Goal: Task Accomplishment & Management: Manage account settings

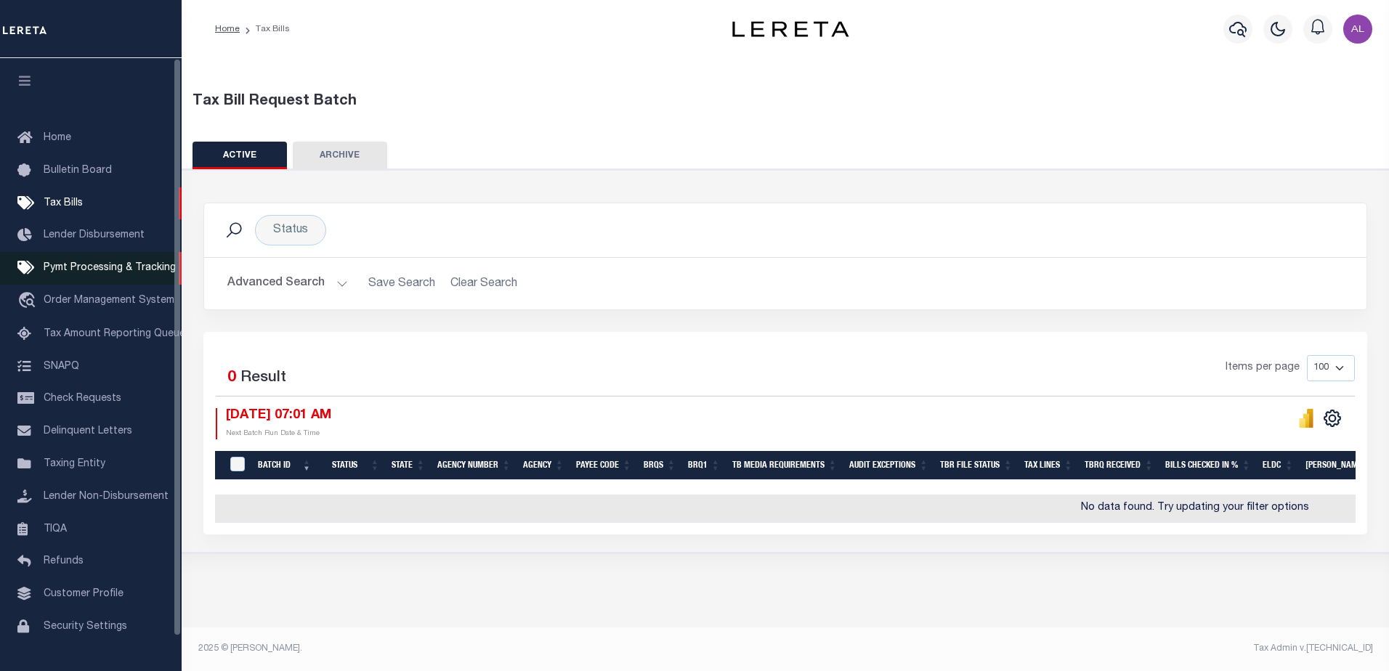
click at [110, 266] on span "Pymt Processing & Tracking" at bounding box center [110, 268] width 132 height 10
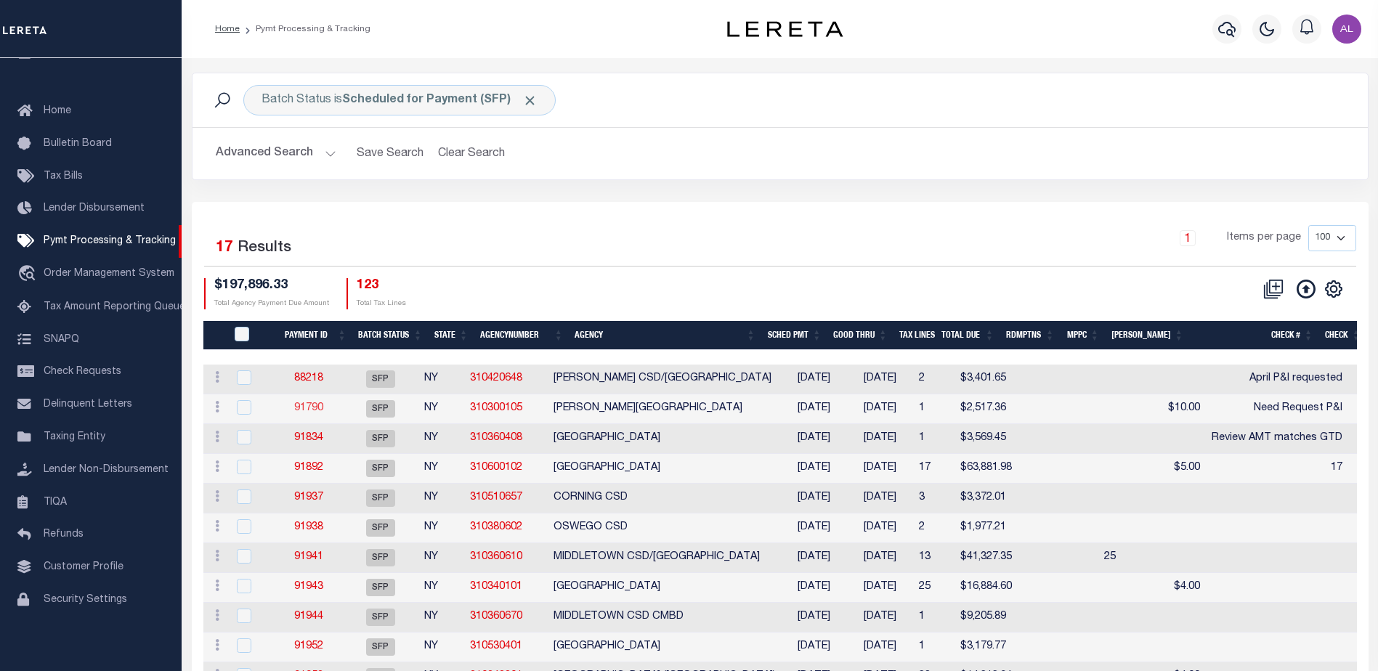
click at [310, 409] on link "91790" at bounding box center [308, 408] width 29 height 10
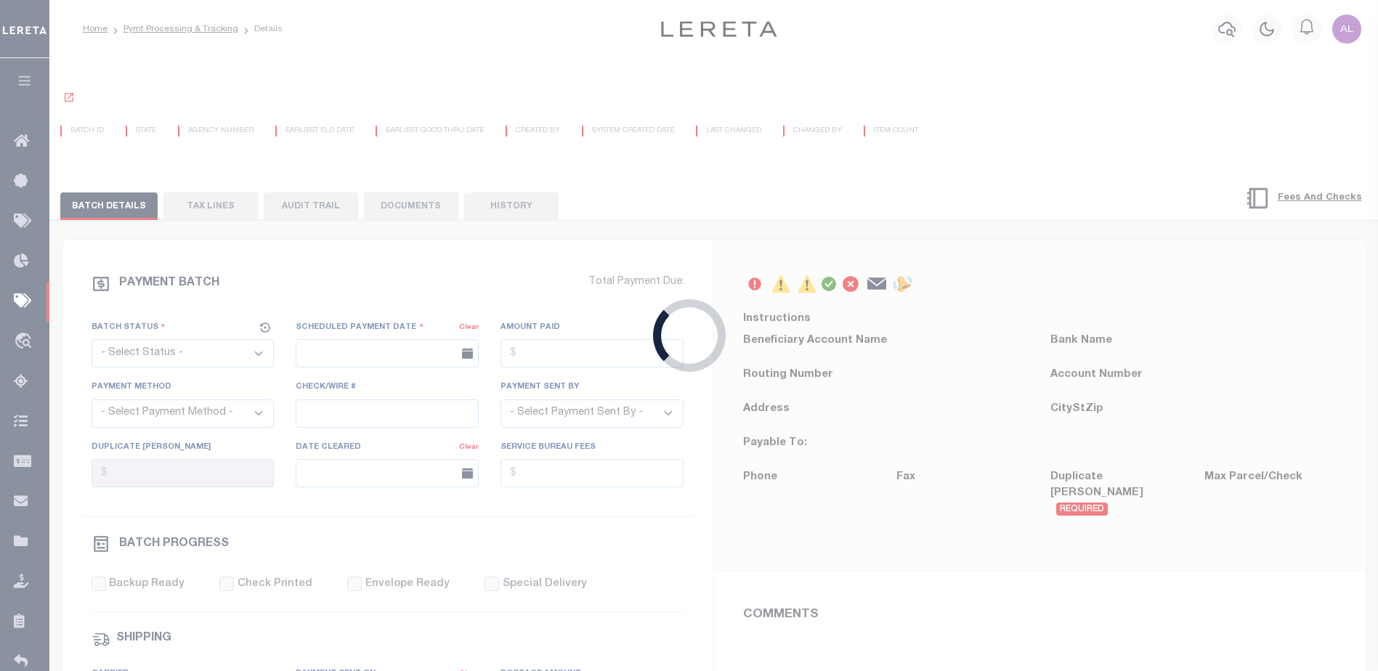
select select "SFP"
type input "[DATE]"
type input "Need Request P&I"
type input "Audria"
type input "N"
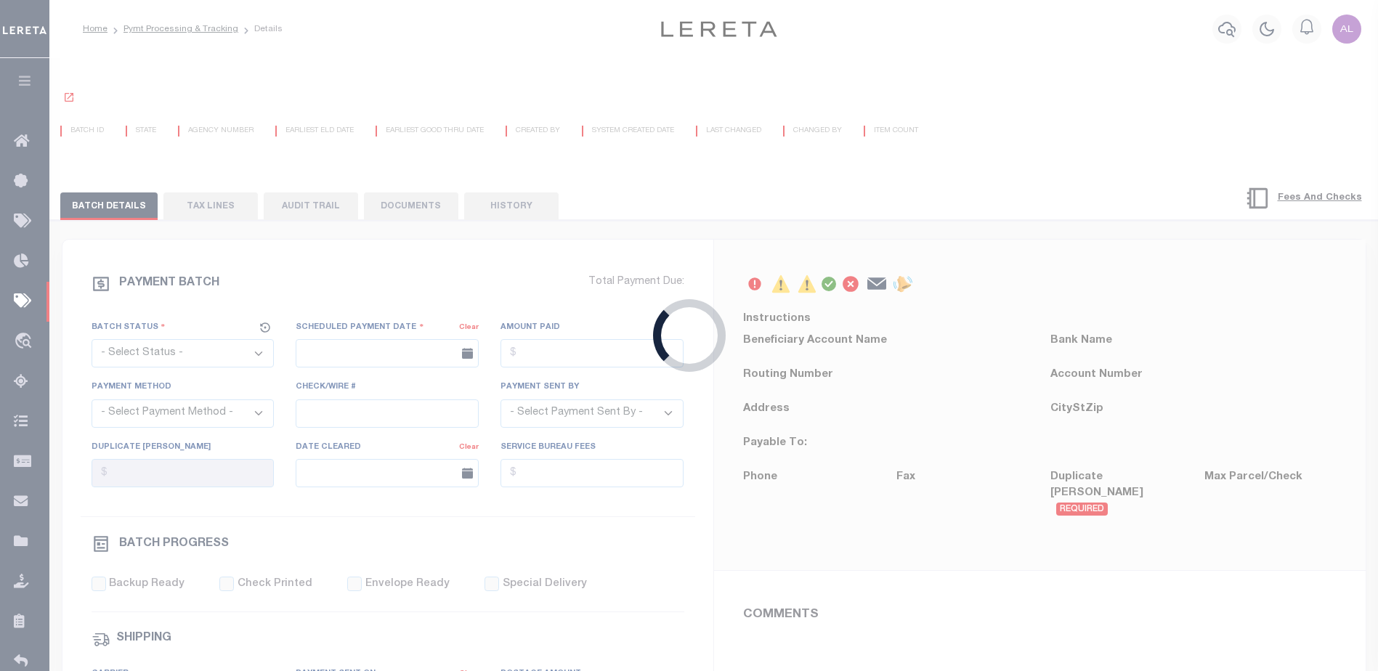
select select "37"
radio input "true"
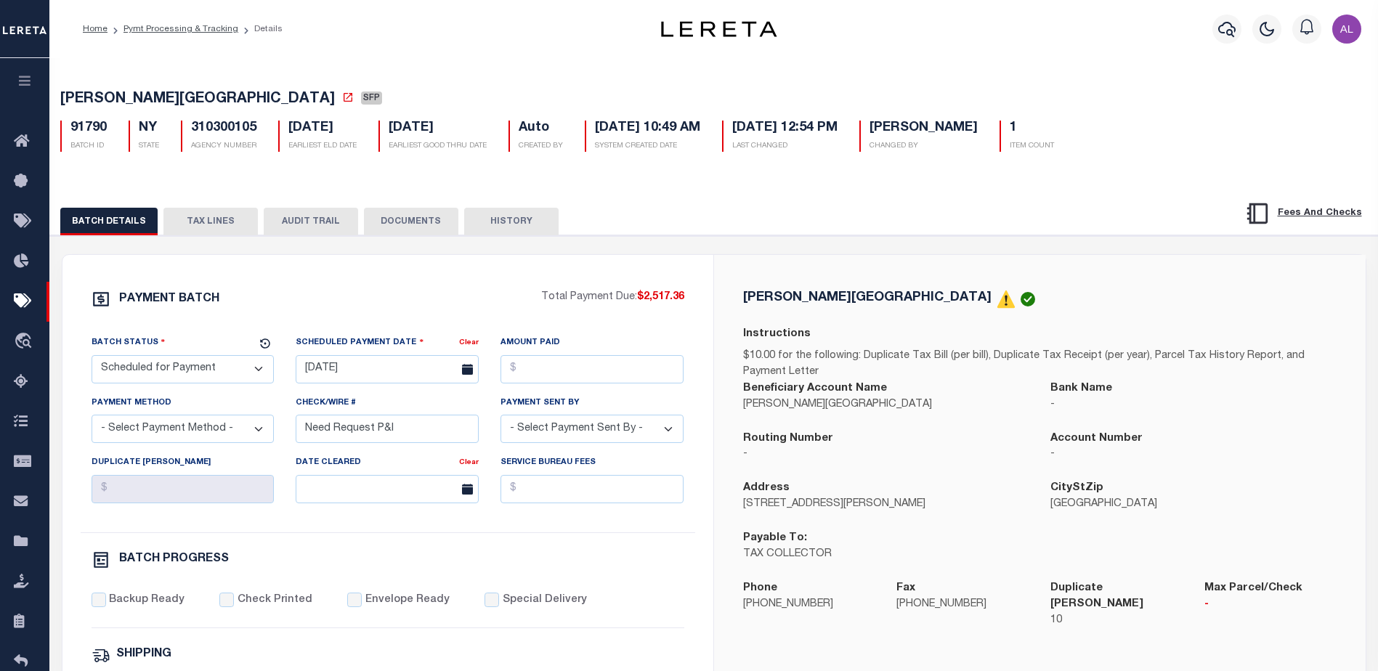
click at [202, 222] on button "TAX LINES" at bounding box center [210, 222] width 94 height 28
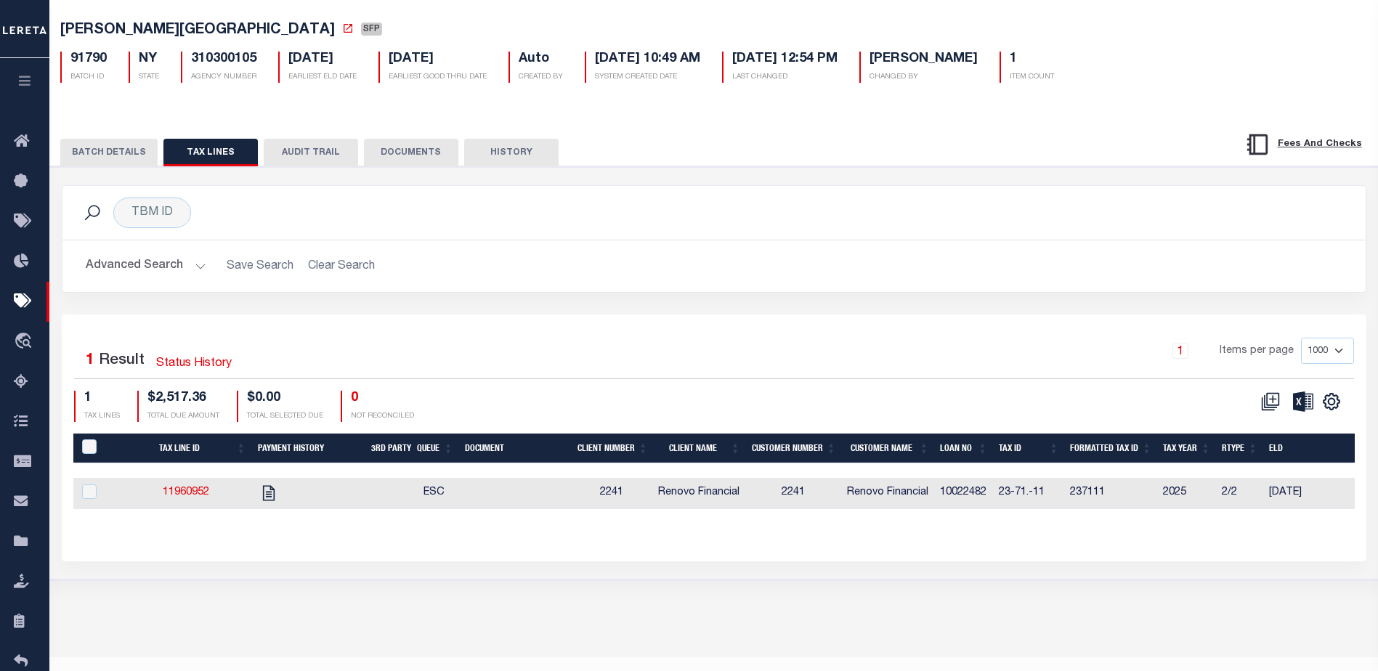
scroll to position [73, 0]
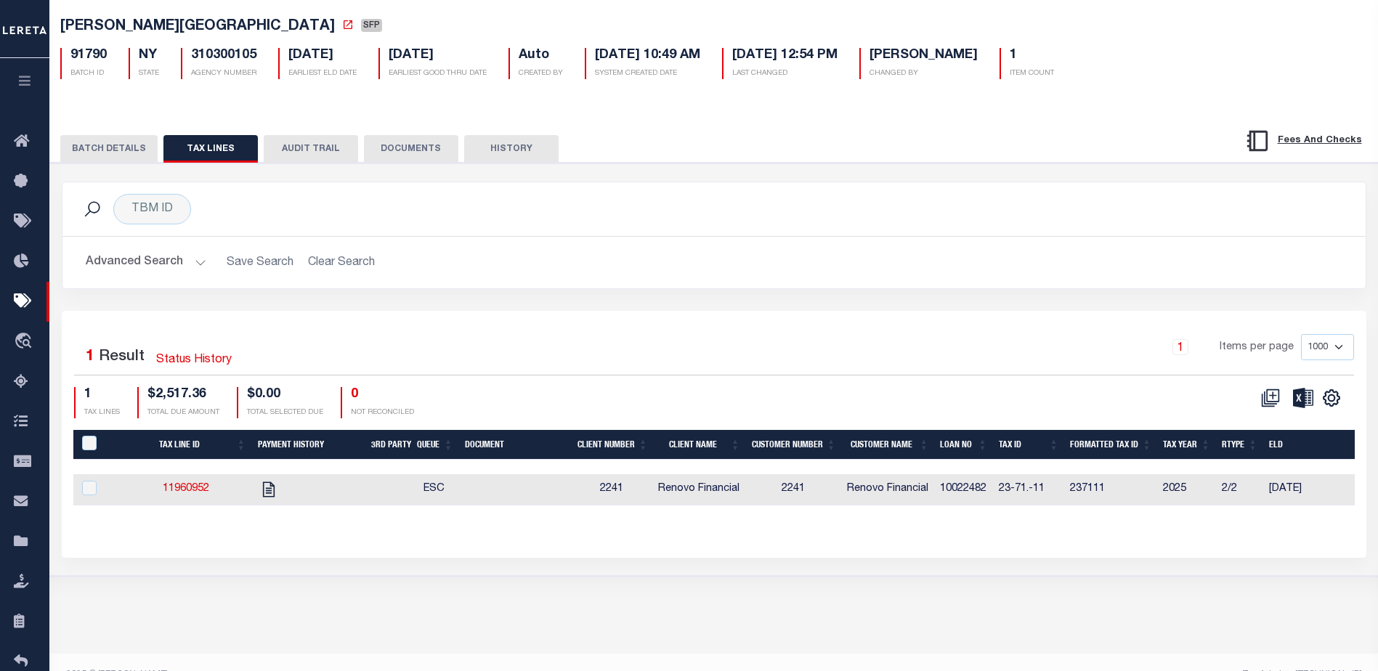
click at [174, 480] on td "11960952" at bounding box center [186, 489] width 131 height 31
checkbox input "true"
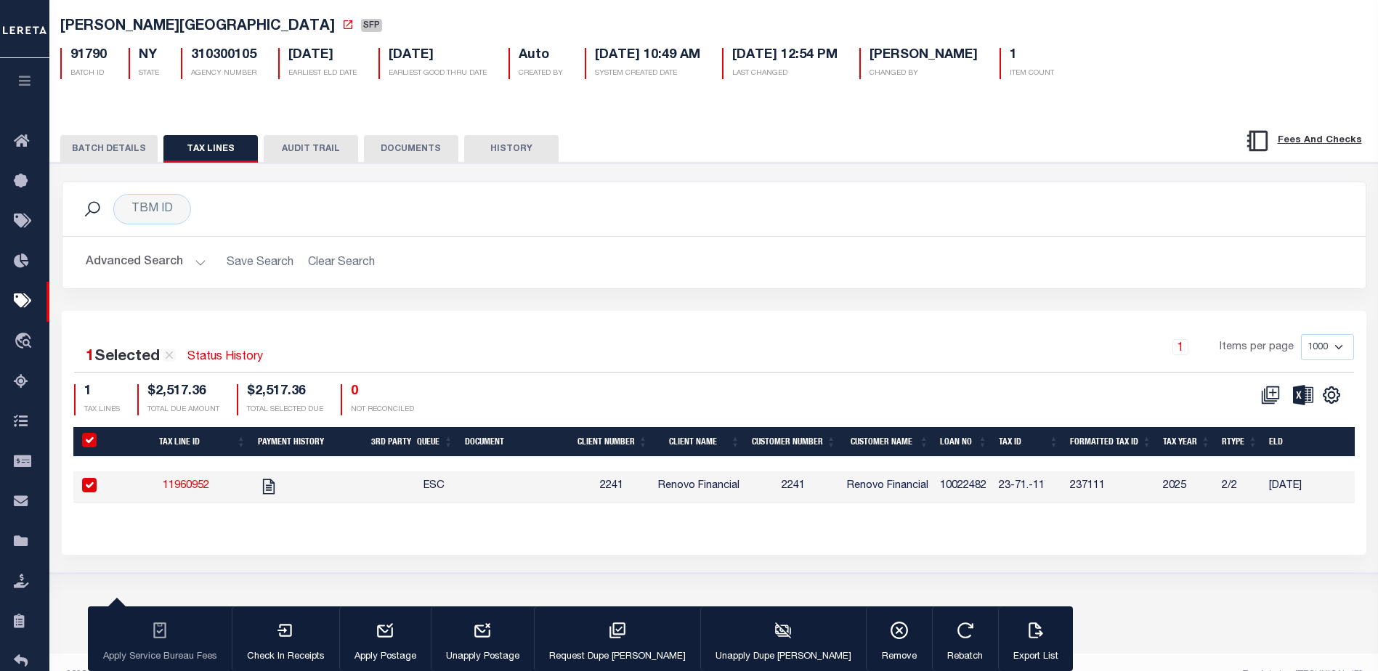
click at [187, 491] on link "11960952" at bounding box center [186, 486] width 46 height 10
checkbox input "false"
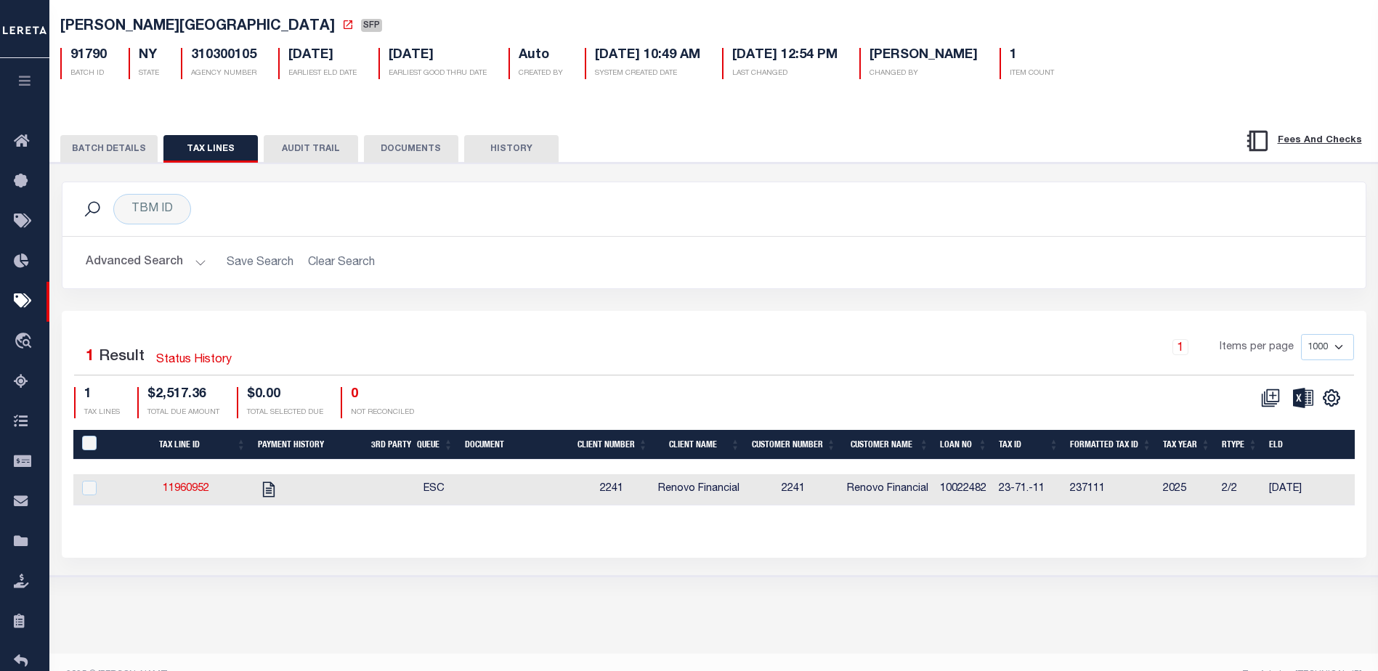
click at [106, 155] on button "BATCH DETAILS" at bounding box center [108, 149] width 97 height 28
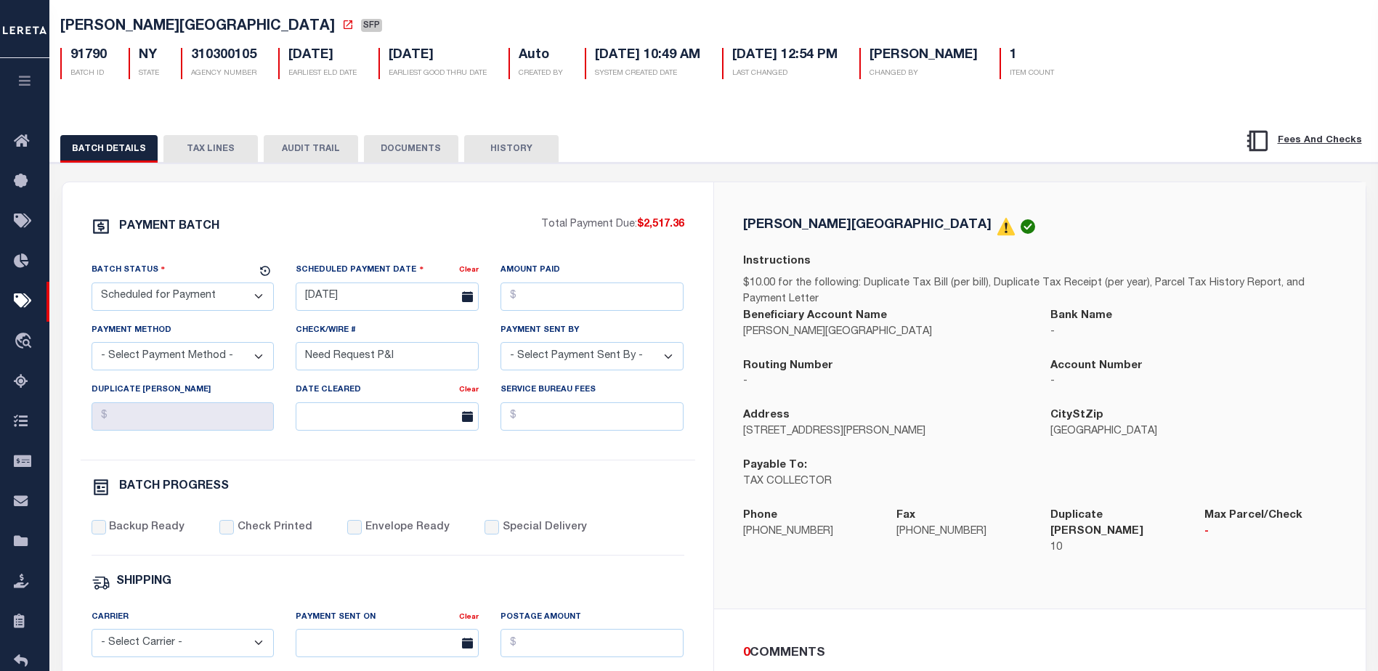
click at [198, 147] on button "TAX LINES" at bounding box center [210, 149] width 94 height 28
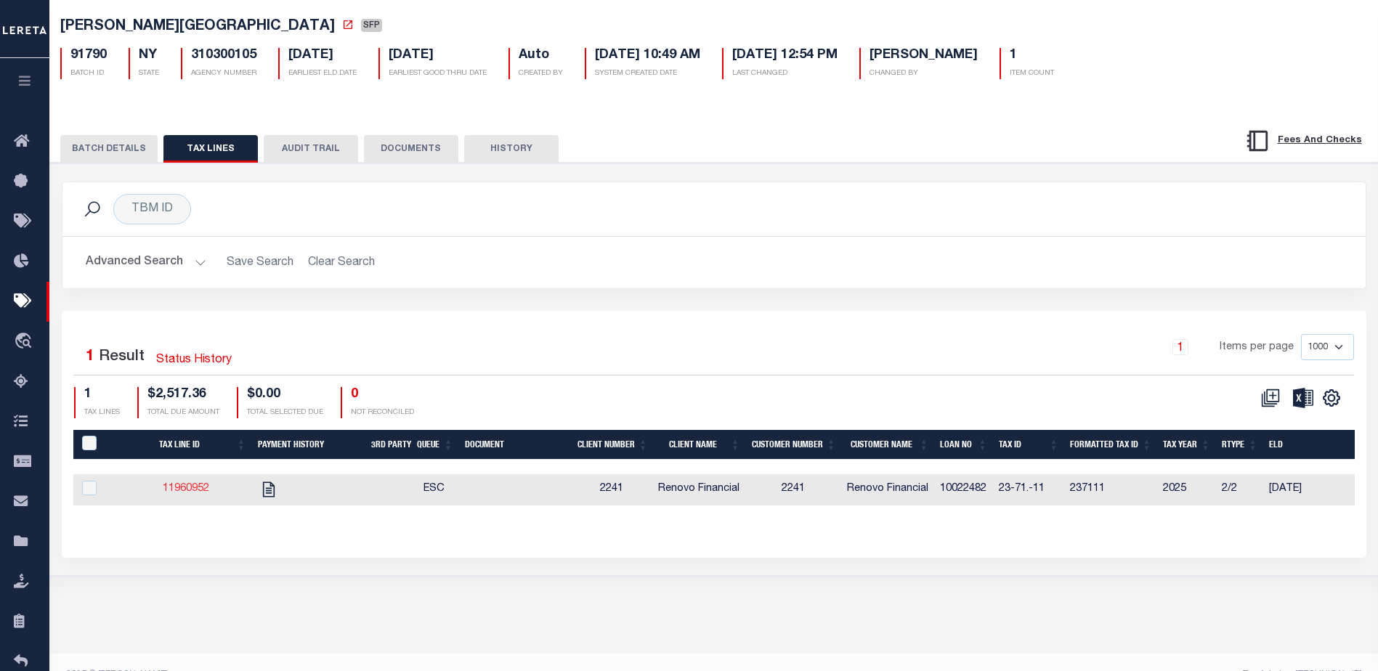
click at [192, 494] on link "11960952" at bounding box center [186, 489] width 46 height 10
checkbox input "true"
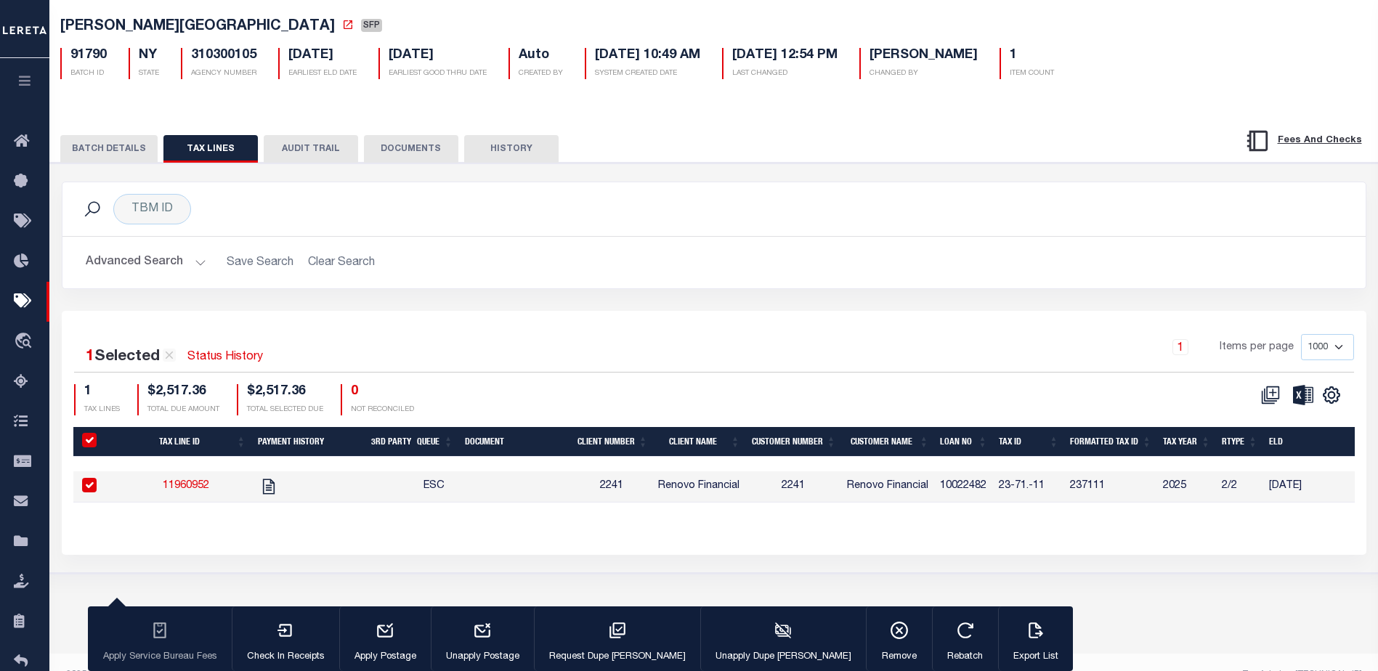
click at [102, 150] on button "BATCH DETAILS" at bounding box center [108, 149] width 97 height 28
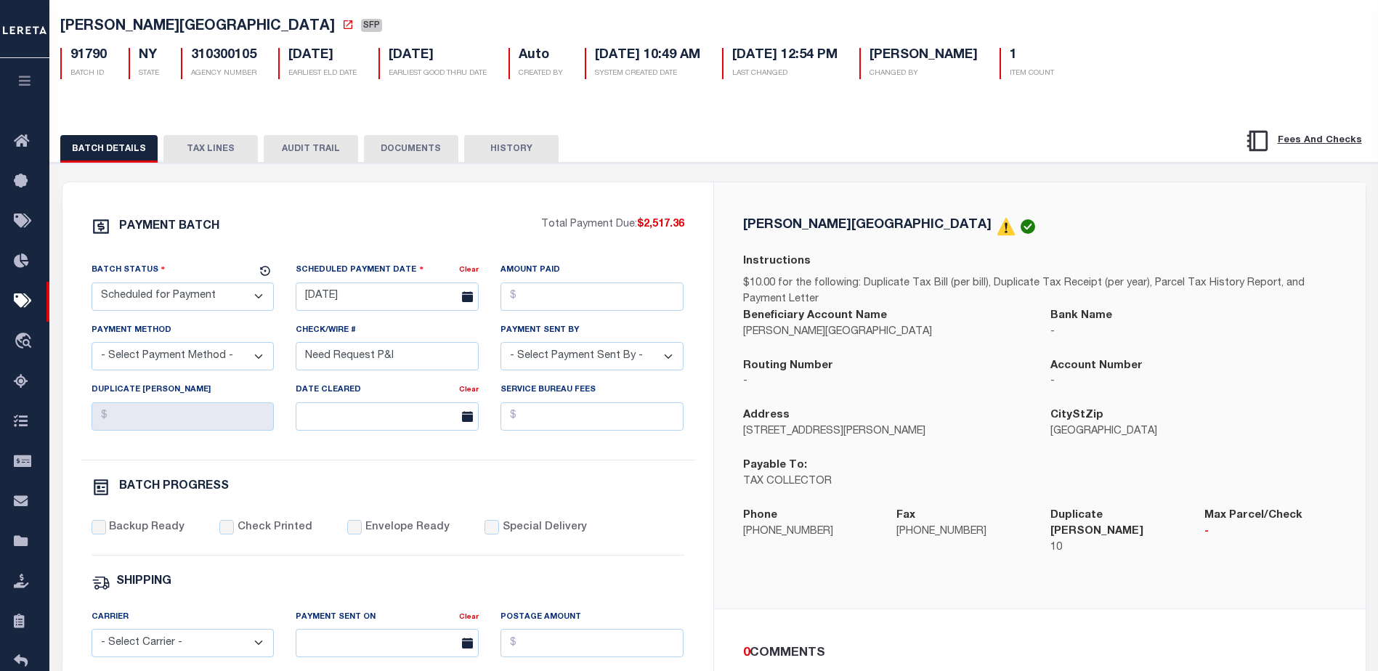
click at [166, 304] on select "- Select Status - Scheduled for Payment Ready For Payment Payment Sent Cleared …" at bounding box center [183, 297] width 183 height 28
select select "RFP"
click at [92, 285] on select "- Select Status - Scheduled for Payment Ready For Payment Payment Sent Cleared …" at bounding box center [183, 297] width 183 height 28
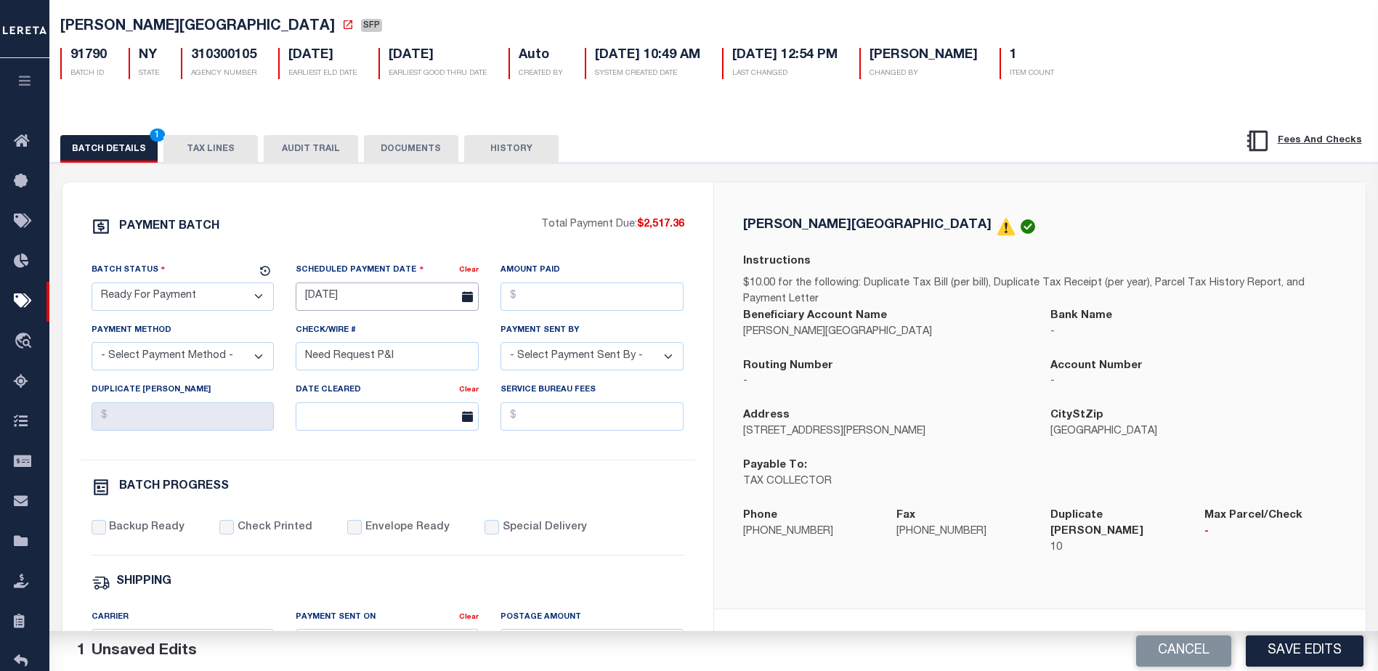
click at [352, 296] on input "[DATE]" at bounding box center [387, 297] width 183 height 28
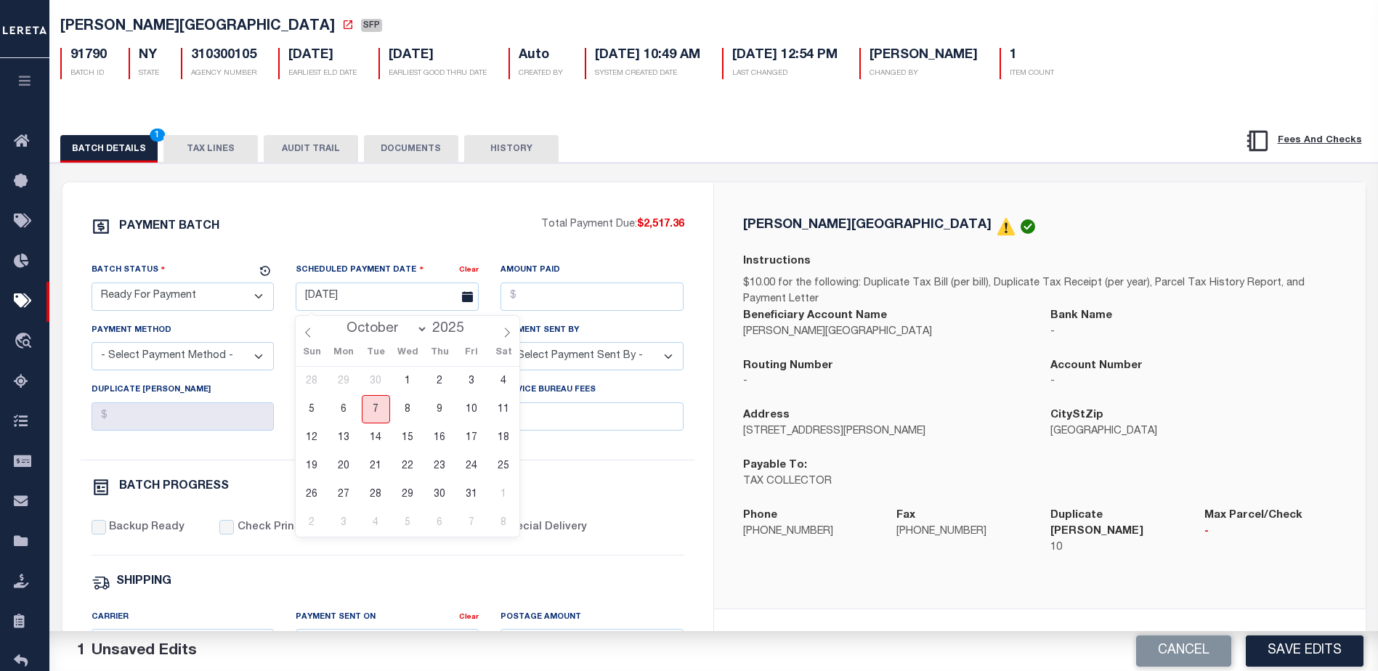
drag, startPoint x: 374, startPoint y: 412, endPoint x: 410, endPoint y: 389, distance: 42.1
click at [375, 410] on span "7" at bounding box center [376, 409] width 28 height 28
type input "10/07/2025"
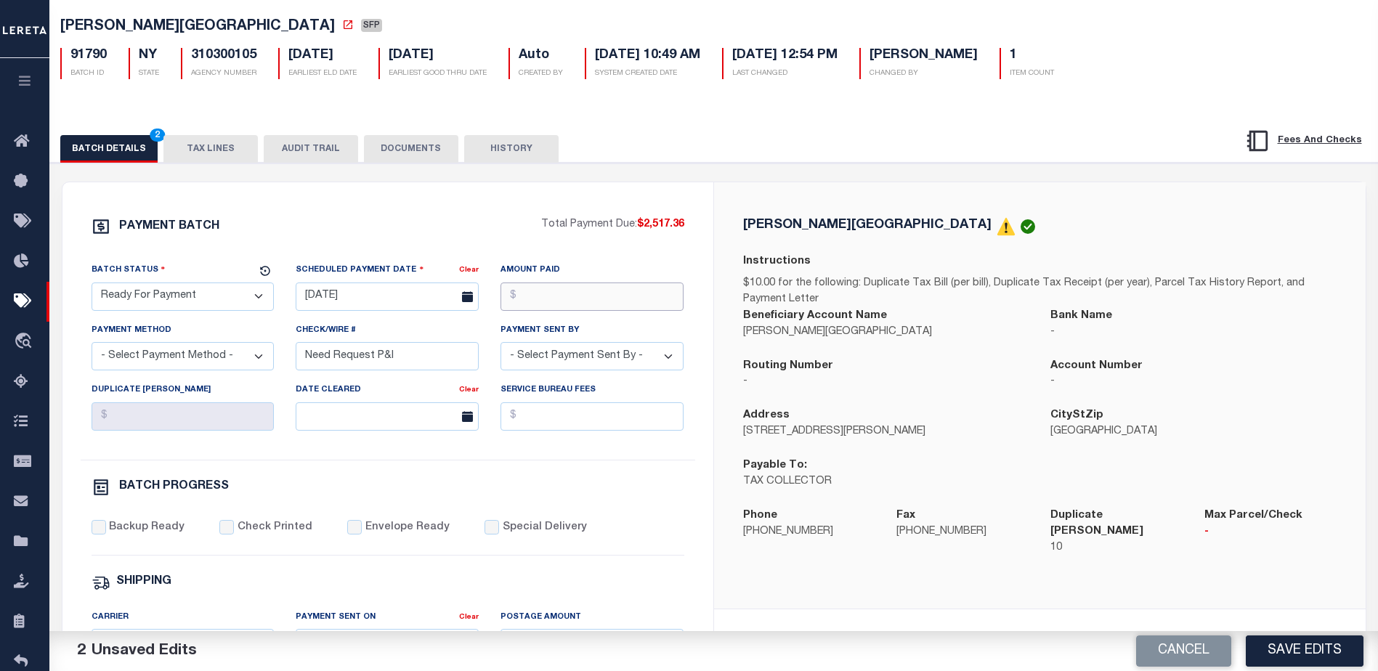
click at [552, 296] on input "Amount Paid" at bounding box center [591, 297] width 183 height 28
type input "$2,517.36"
click at [195, 366] on select "- Select Payment Method - ACH Certified Check Check Direct Deposit Wire Transfer" at bounding box center [183, 356] width 183 height 28
select select "CHK"
click at [92, 346] on select "- Select Payment Method - ACH Certified Check Check Direct Deposit Wire Transfer" at bounding box center [183, 356] width 183 height 28
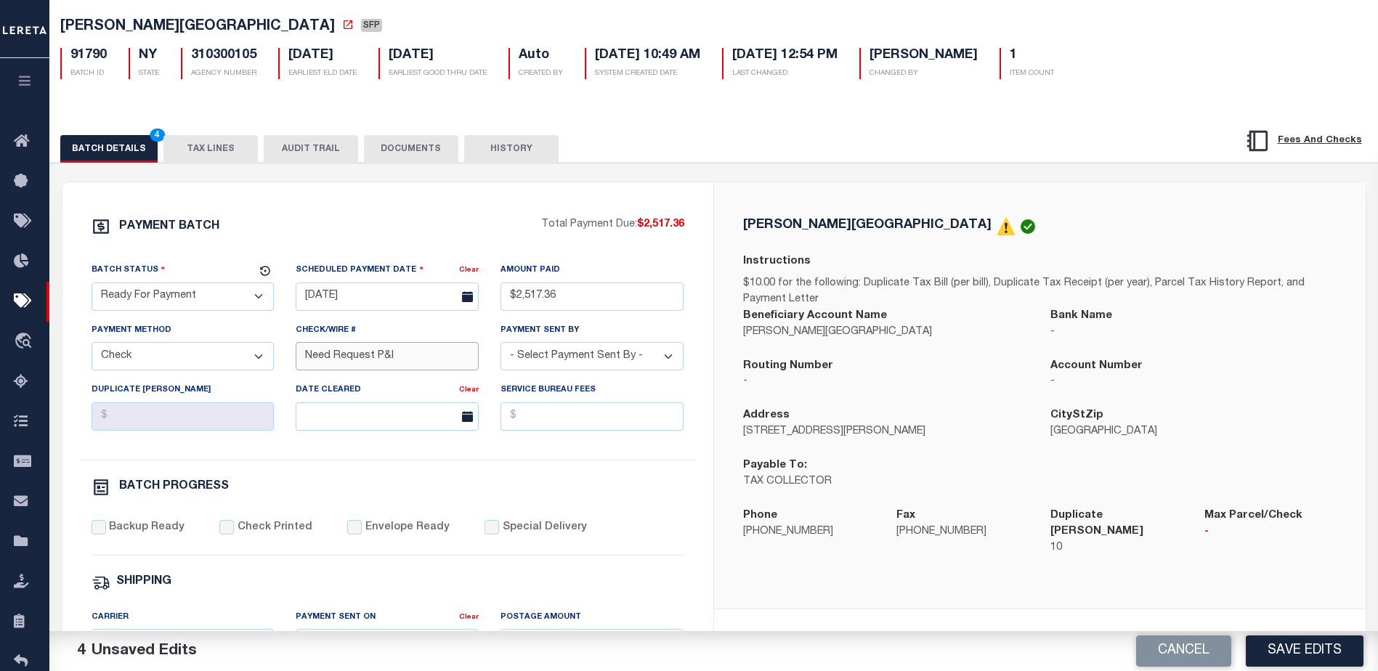
drag, startPoint x: 408, startPoint y: 357, endPoint x: 153, endPoint y: 344, distance: 255.3
click at [153, 344] on div "Batch Status - Select Status - Scheduled for Payment Ready For Payment Payment …" at bounding box center [388, 361] width 614 height 198
click at [569, 367] on select "- Select Payment Sent By - Aakash Patel Abdul Muzain Adams, Pamela S Adhikary R…" at bounding box center [591, 356] width 183 height 28
select select "[PERSON_NAME]"
click at [100, 532] on input "Backup Ready" at bounding box center [99, 527] width 15 height 15
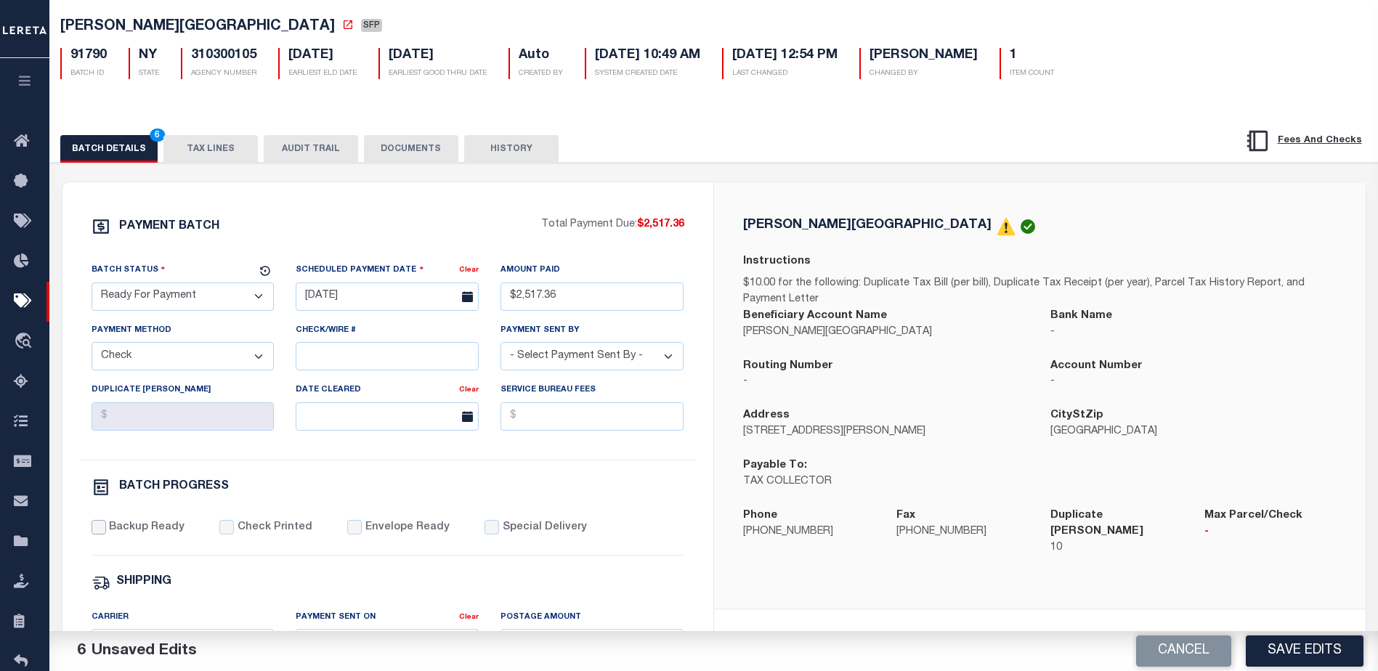
checkbox input "true"
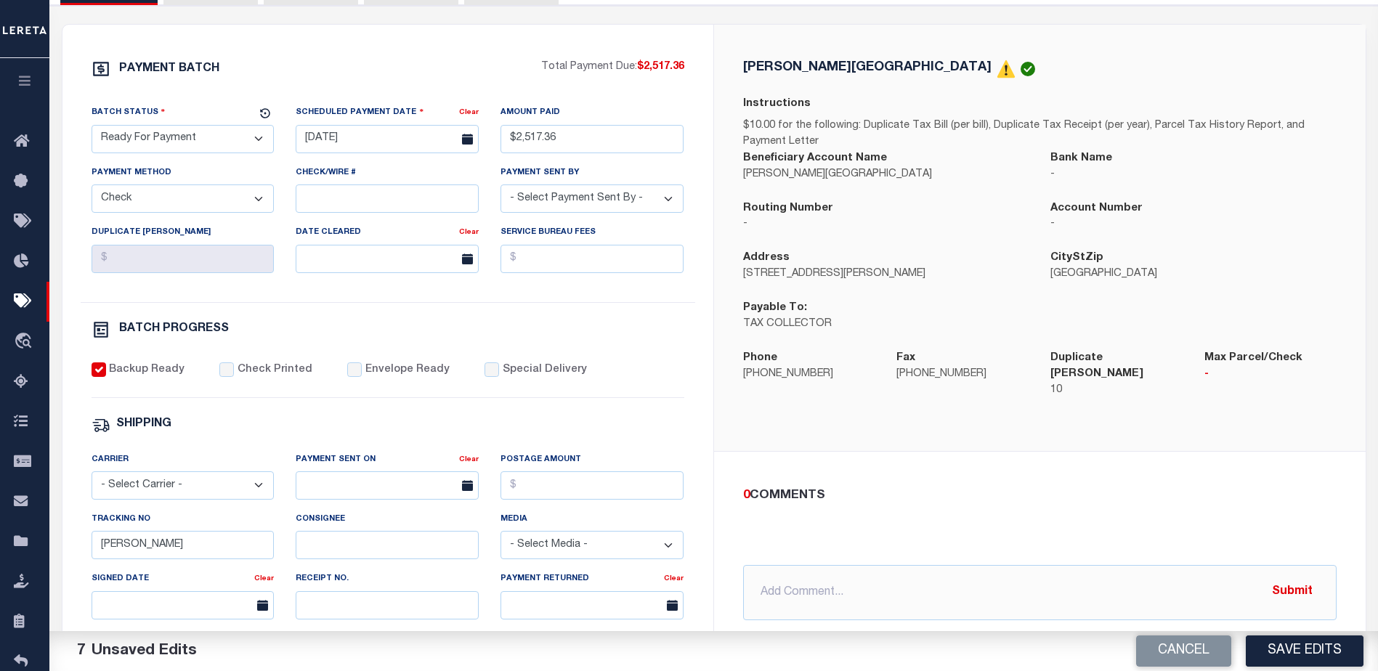
scroll to position [291, 0]
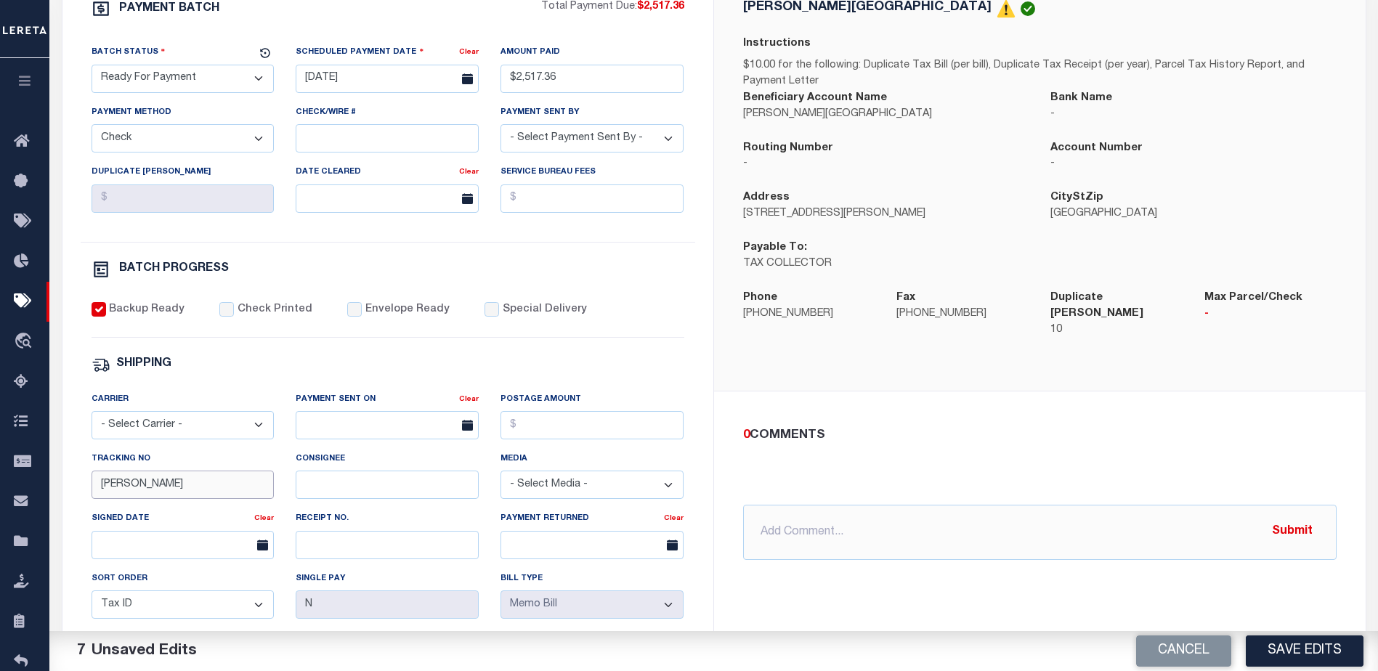
drag, startPoint x: 147, startPoint y: 488, endPoint x: 78, endPoint y: 486, distance: 69.8
click at [78, 486] on div "PAYMENT BATCH Total Payment Due: $2,517.36 Batch Status" at bounding box center [387, 389] width 651 height 850
click at [789, 505] on input "text" at bounding box center [1039, 532] width 593 height 55
type input "P&I requested $188.80"
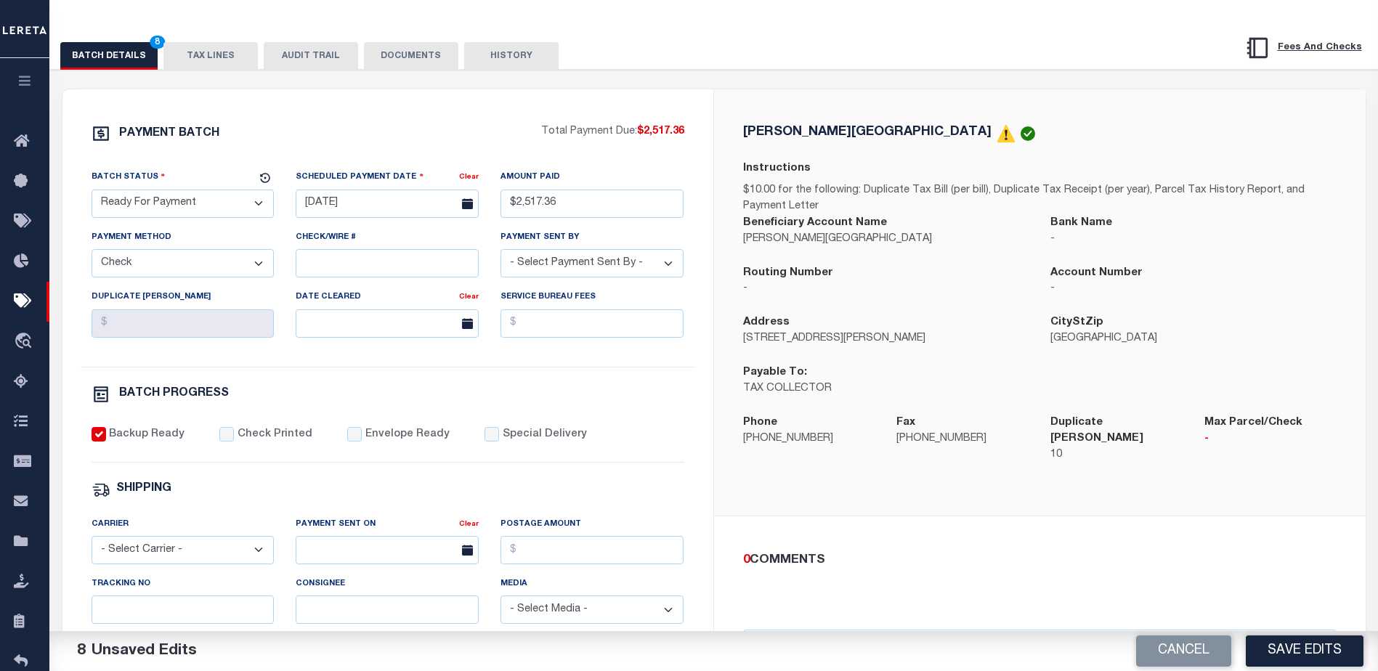
scroll to position [73, 0]
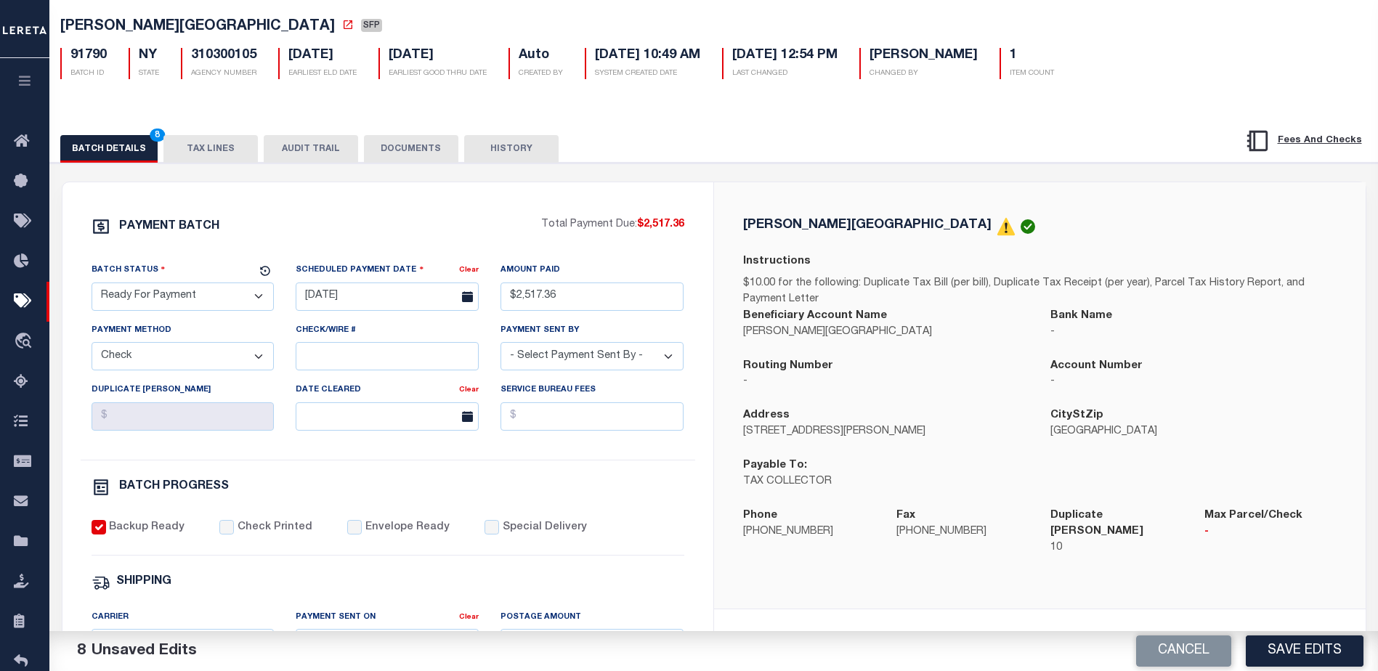
drag, startPoint x: 225, startPoint y: 151, endPoint x: 285, endPoint y: 173, distance: 63.4
click at [225, 150] on button "TAX LINES" at bounding box center [210, 149] width 94 height 28
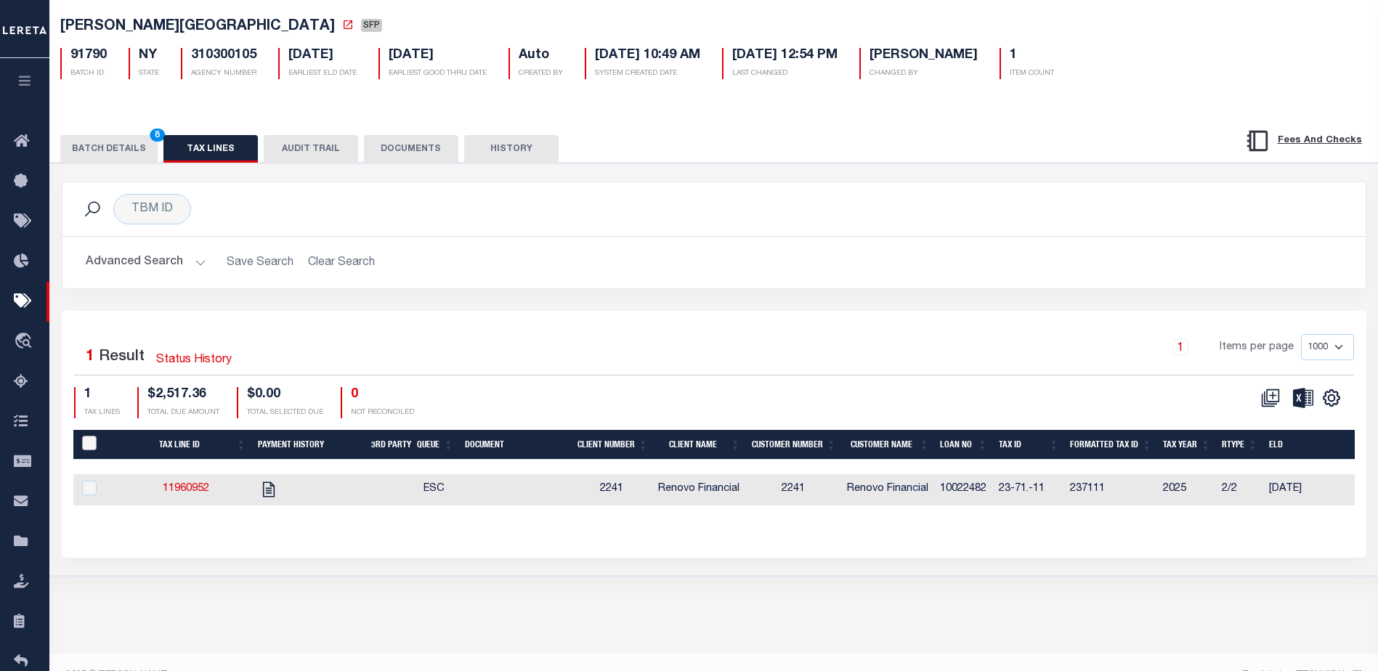
click at [94, 447] on input "PayeePaymentBatchId" at bounding box center [89, 443] width 15 height 15
checkbox input "true"
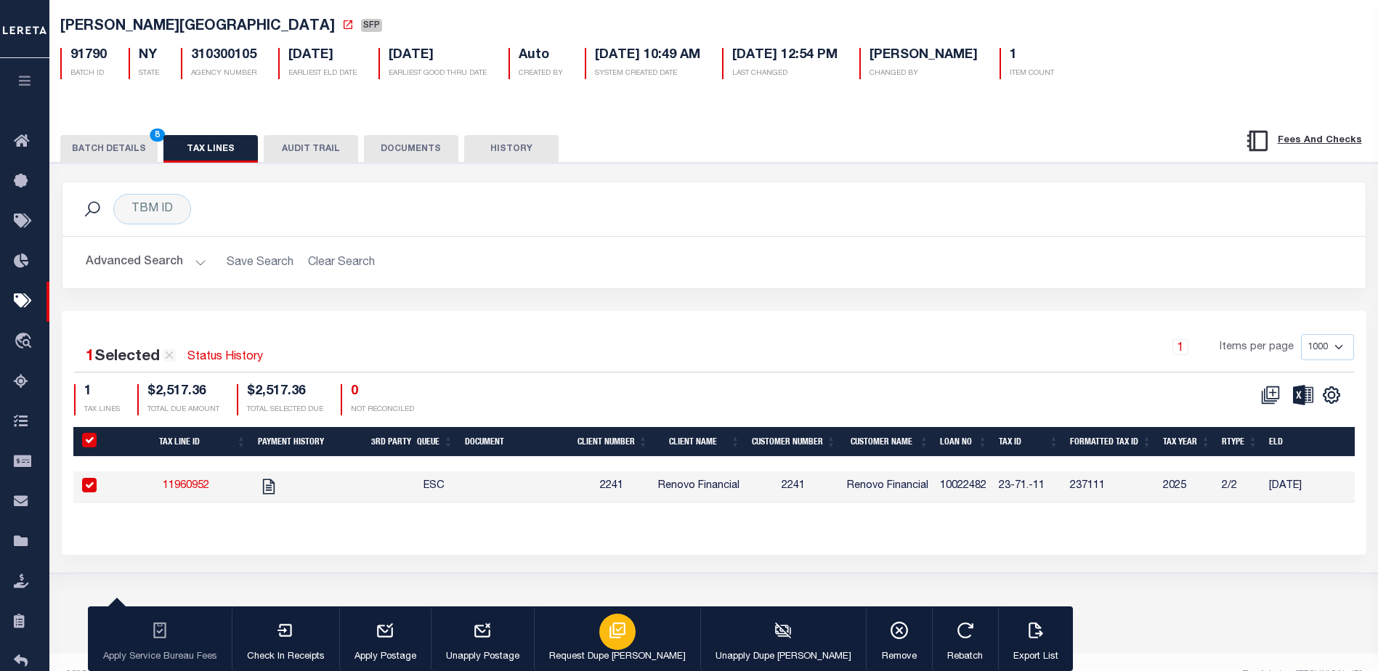
click at [609, 633] on icon "button" at bounding box center [617, 630] width 16 height 16
type input "10/07/2025"
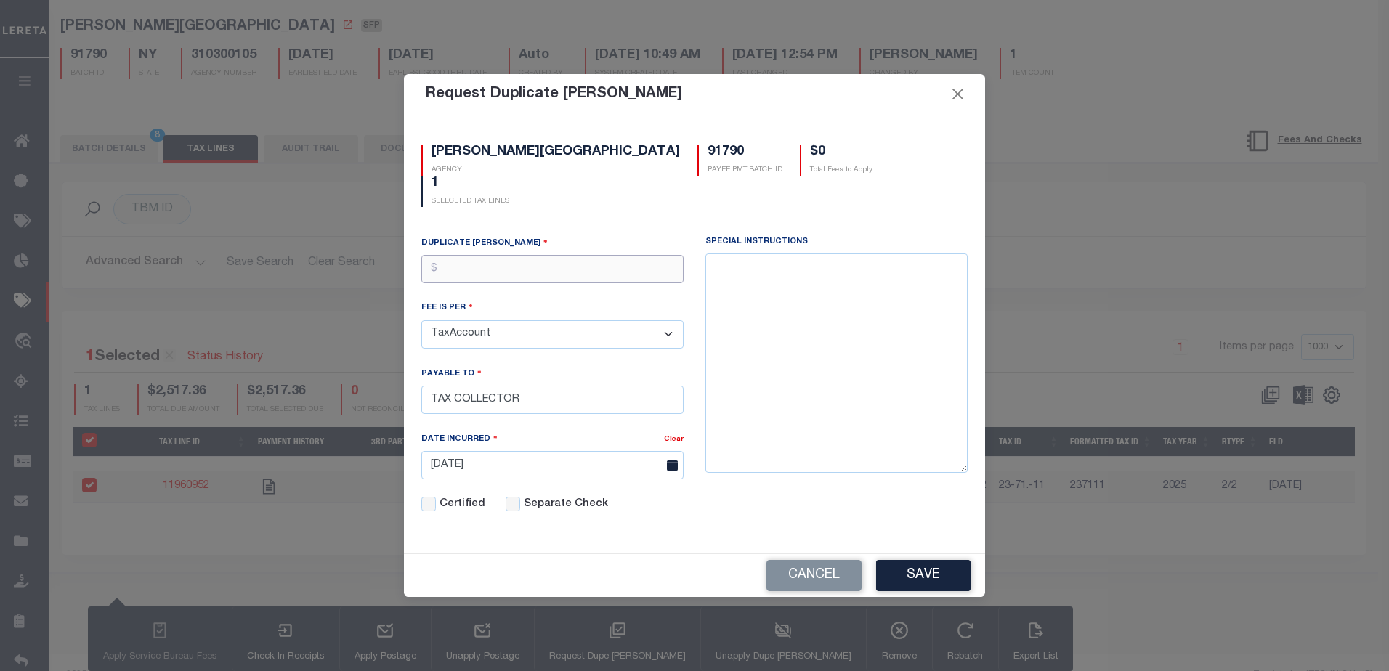
click at [511, 256] on input "text" at bounding box center [552, 269] width 262 height 28
type input "$10.00"
click at [940, 560] on button "Save" at bounding box center [923, 575] width 94 height 31
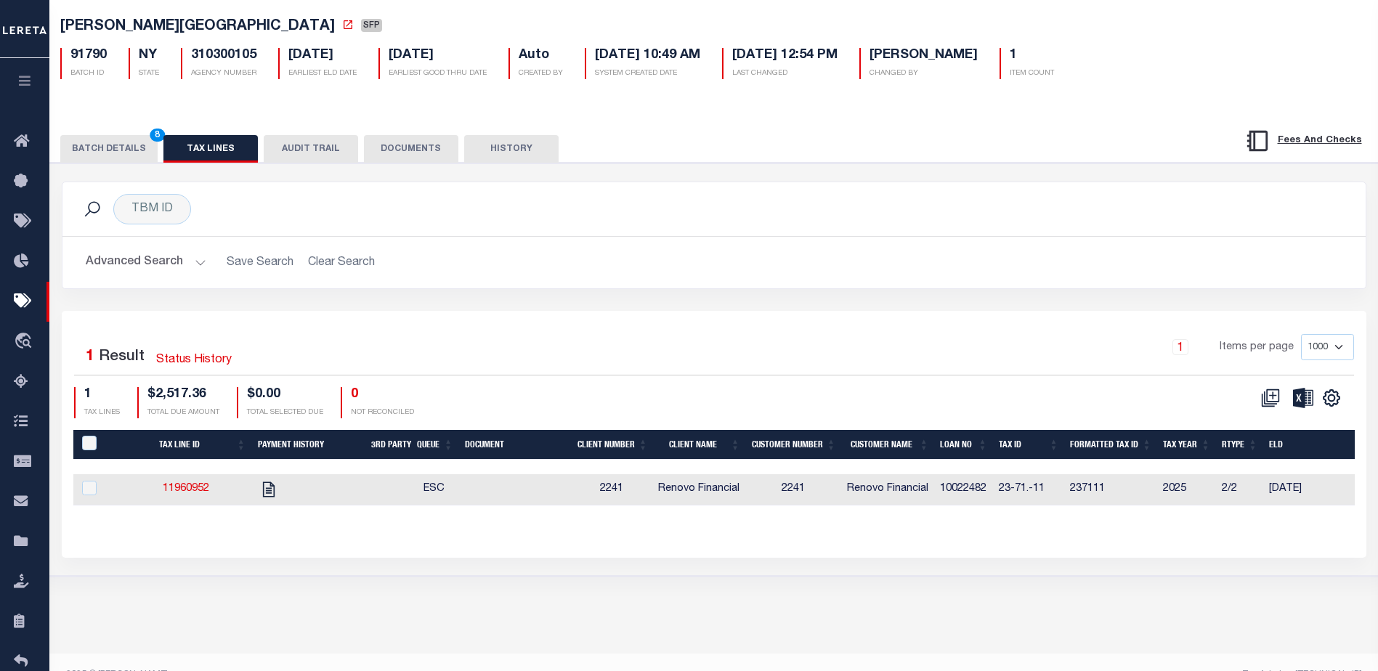
click at [121, 147] on button "BATCH DETAILS 8" at bounding box center [108, 149] width 97 height 28
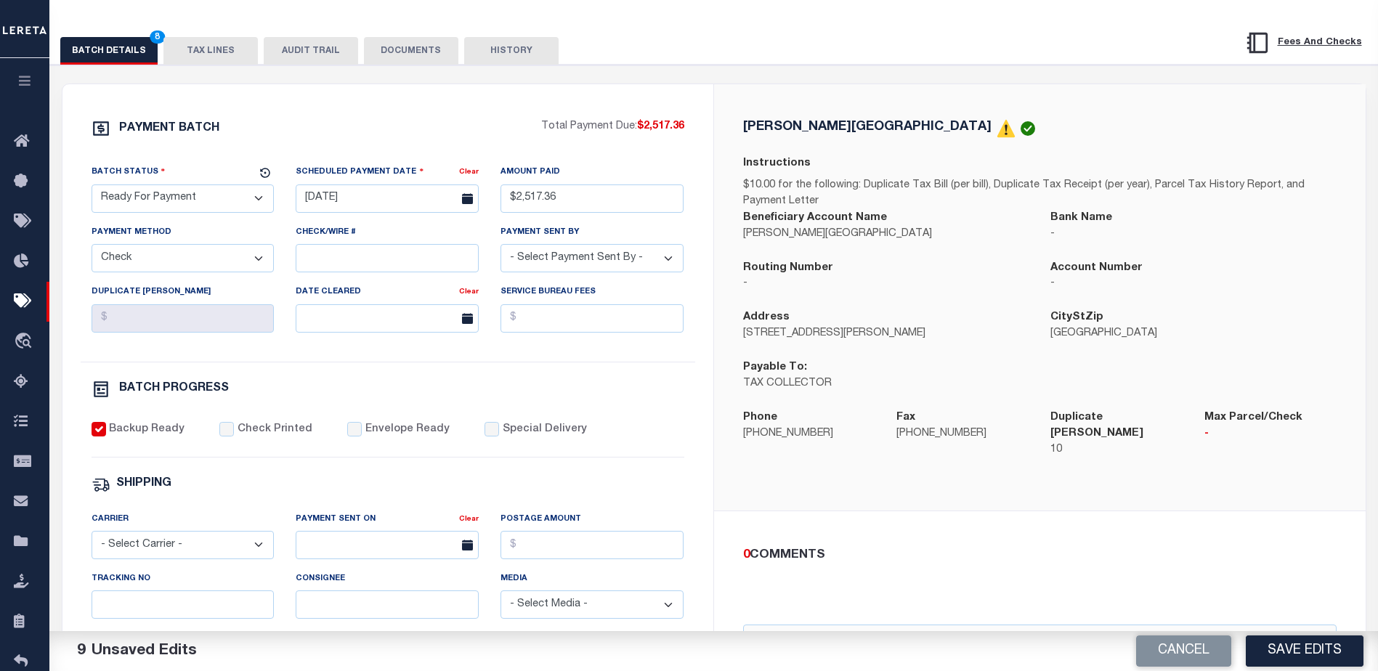
scroll to position [218, 0]
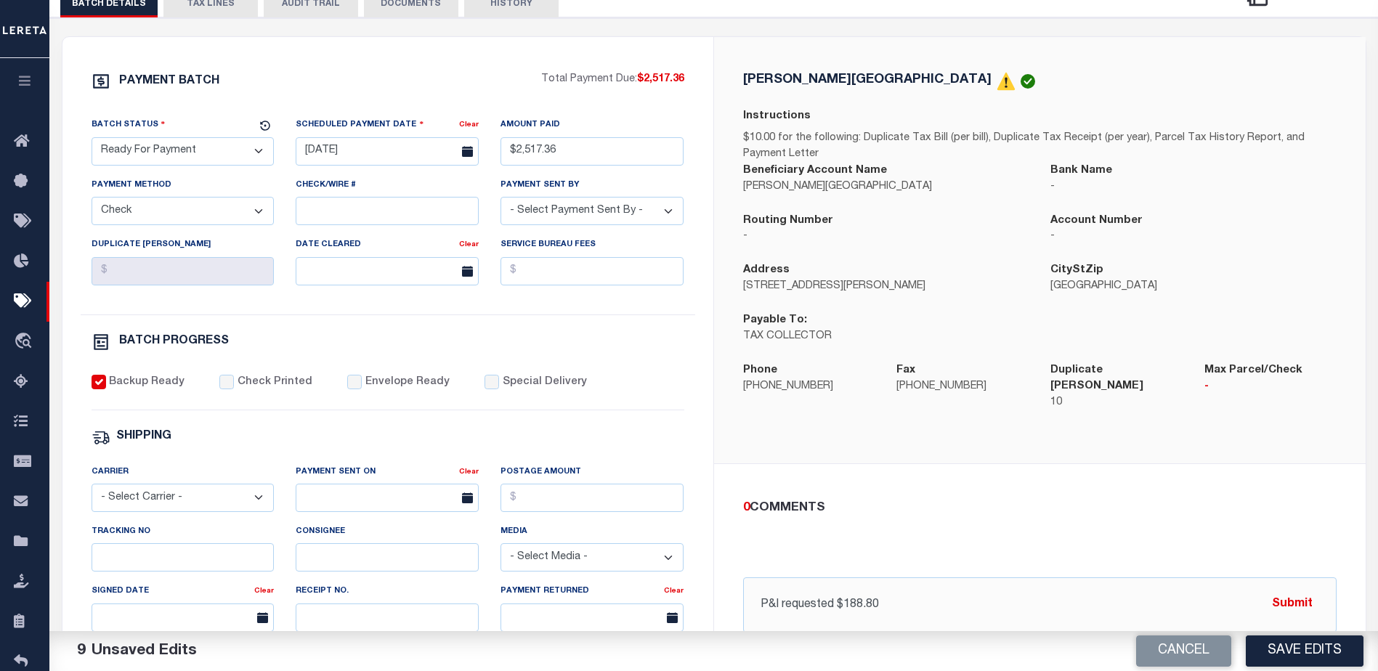
drag, startPoint x: 1293, startPoint y: 654, endPoint x: 289, endPoint y: 176, distance: 1112.0
click at [365, 241] on div "Batch Status is Scheduled for Payment (SFP) Search Advanced Search Save Search …" at bounding box center [713, 420] width 1328 height 1161
click at [237, 7] on button "TAX LINES" at bounding box center [210, 4] width 94 height 28
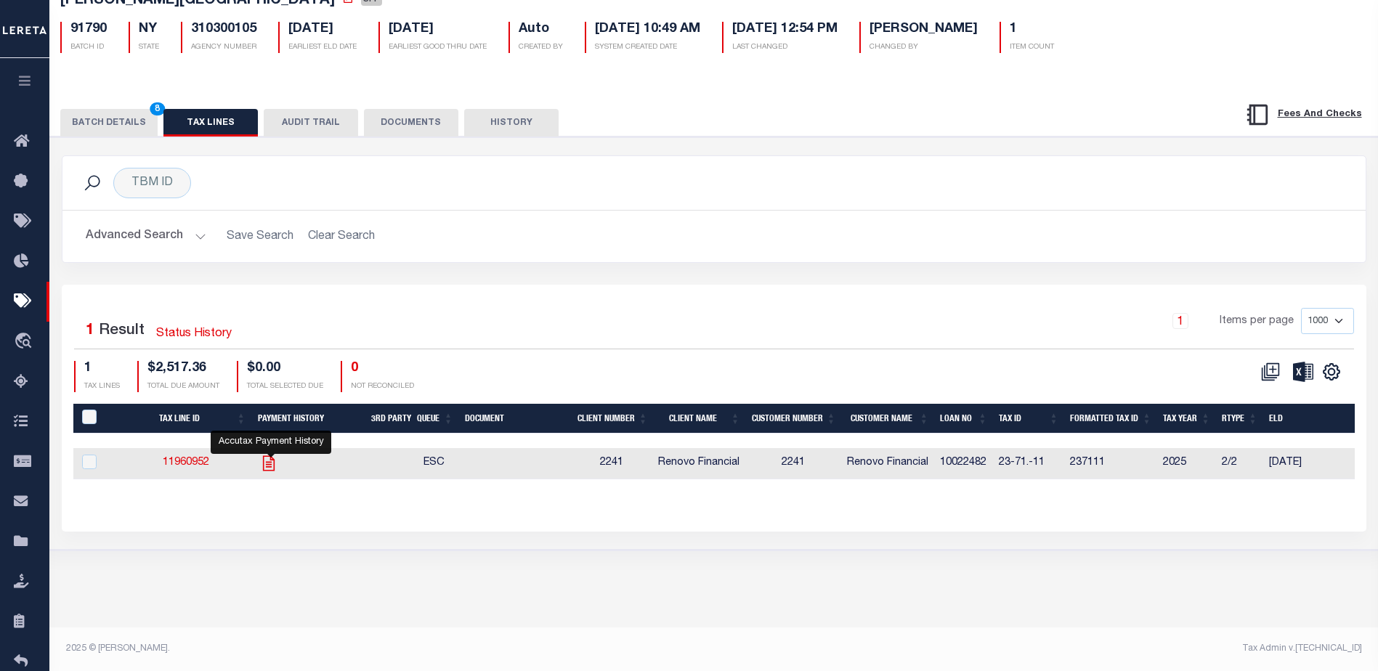
click at [273, 471] on icon "" at bounding box center [269, 462] width 12 height 15
checkbox input "true"
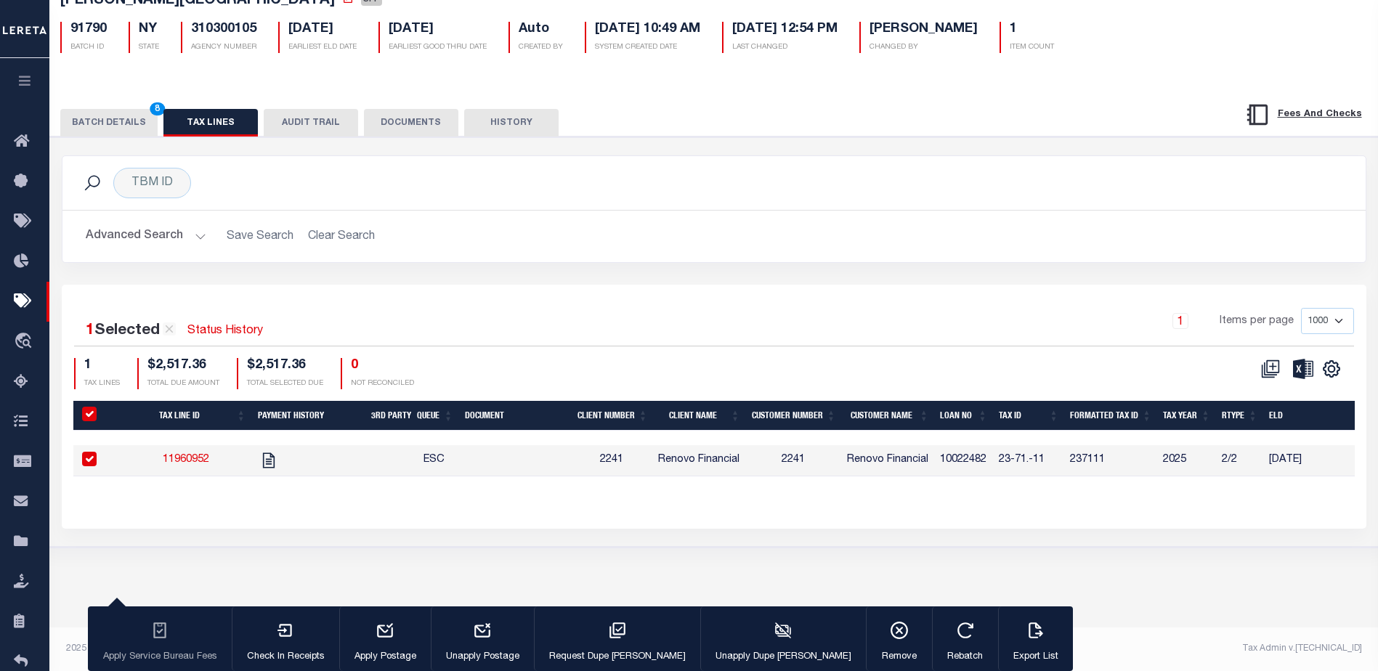
click at [113, 116] on button "BATCH DETAILS 8" at bounding box center [108, 123] width 97 height 28
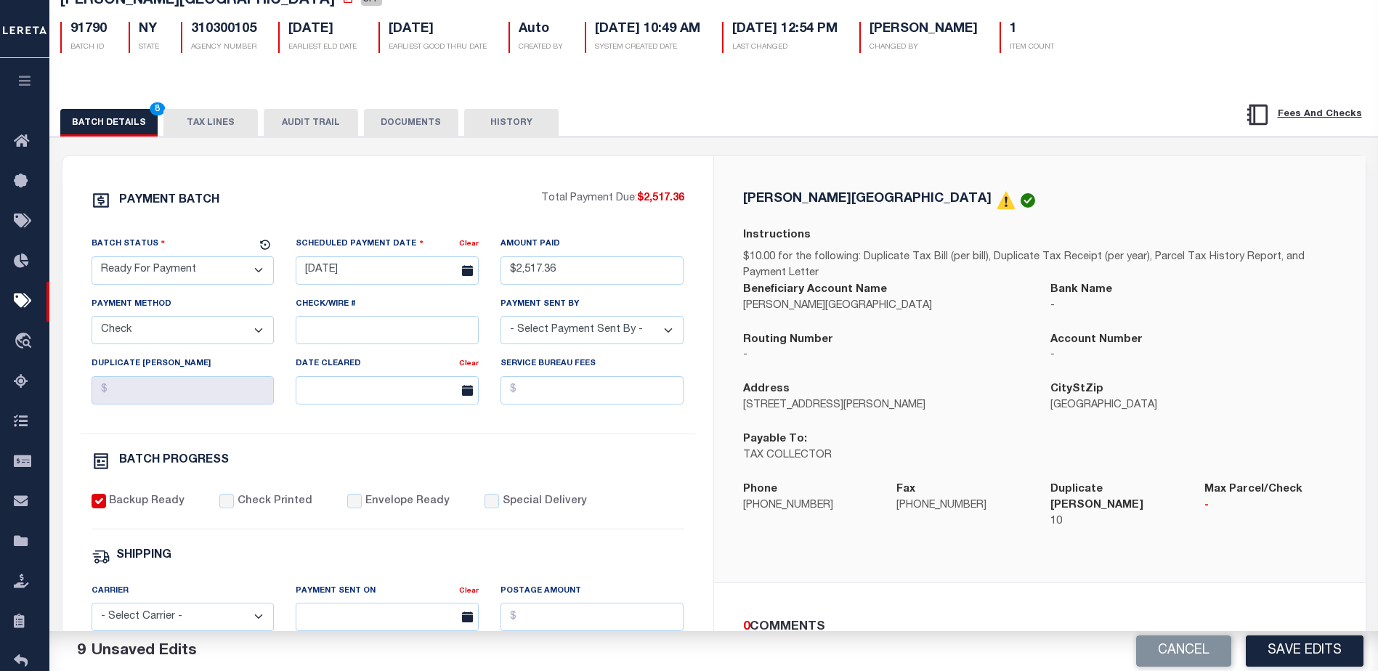
click at [193, 118] on button "TAX LINES" at bounding box center [210, 123] width 94 height 28
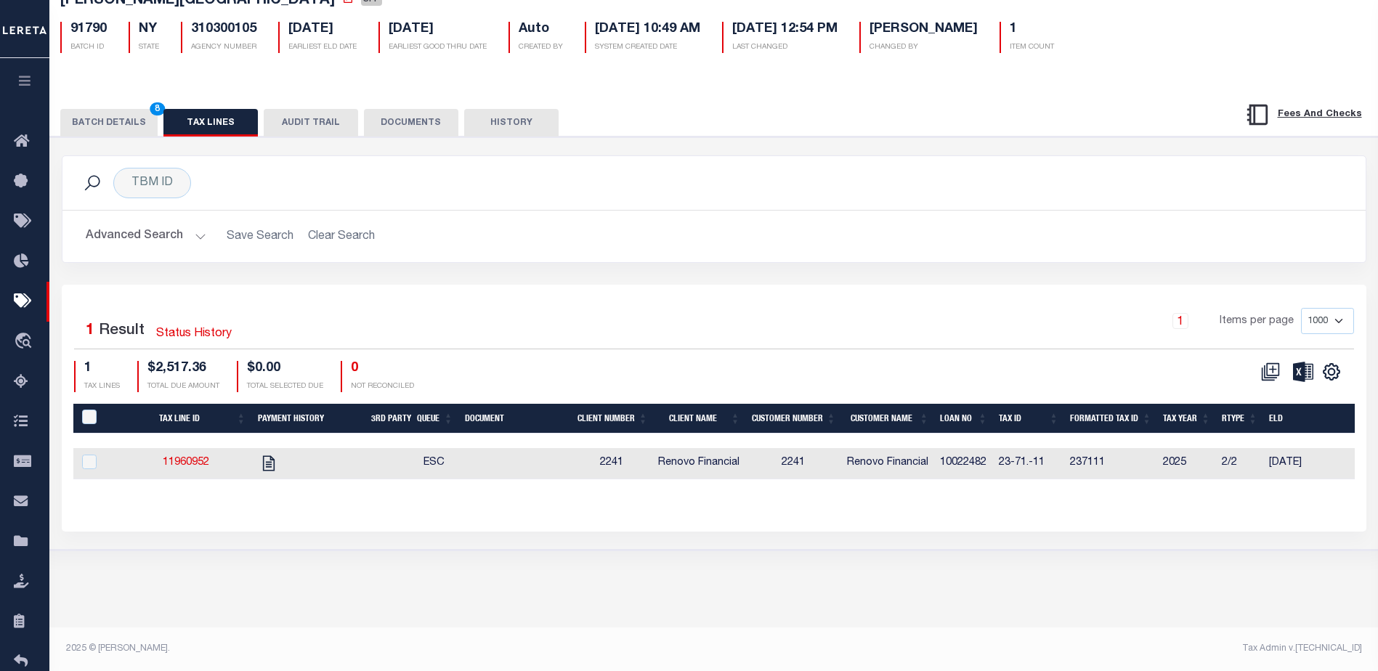
click at [107, 120] on button "BATCH DETAILS 8" at bounding box center [108, 123] width 97 height 28
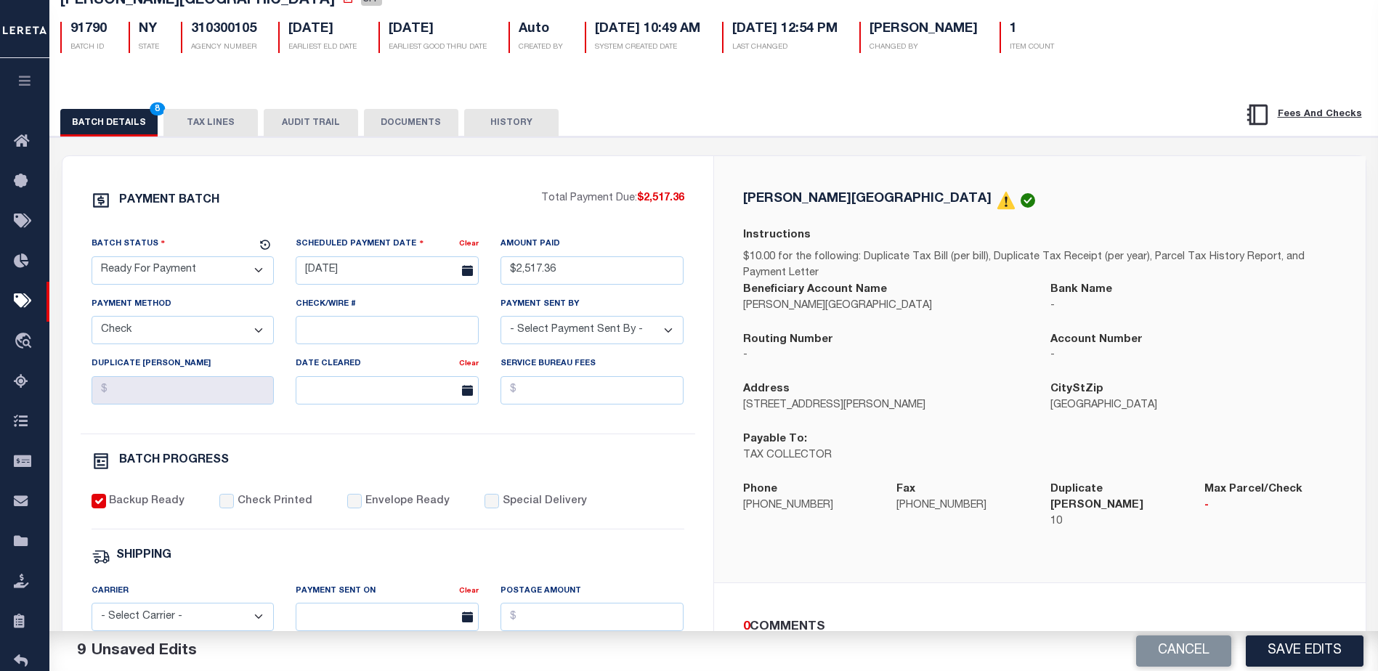
click at [220, 121] on button "TAX LINES" at bounding box center [210, 123] width 94 height 28
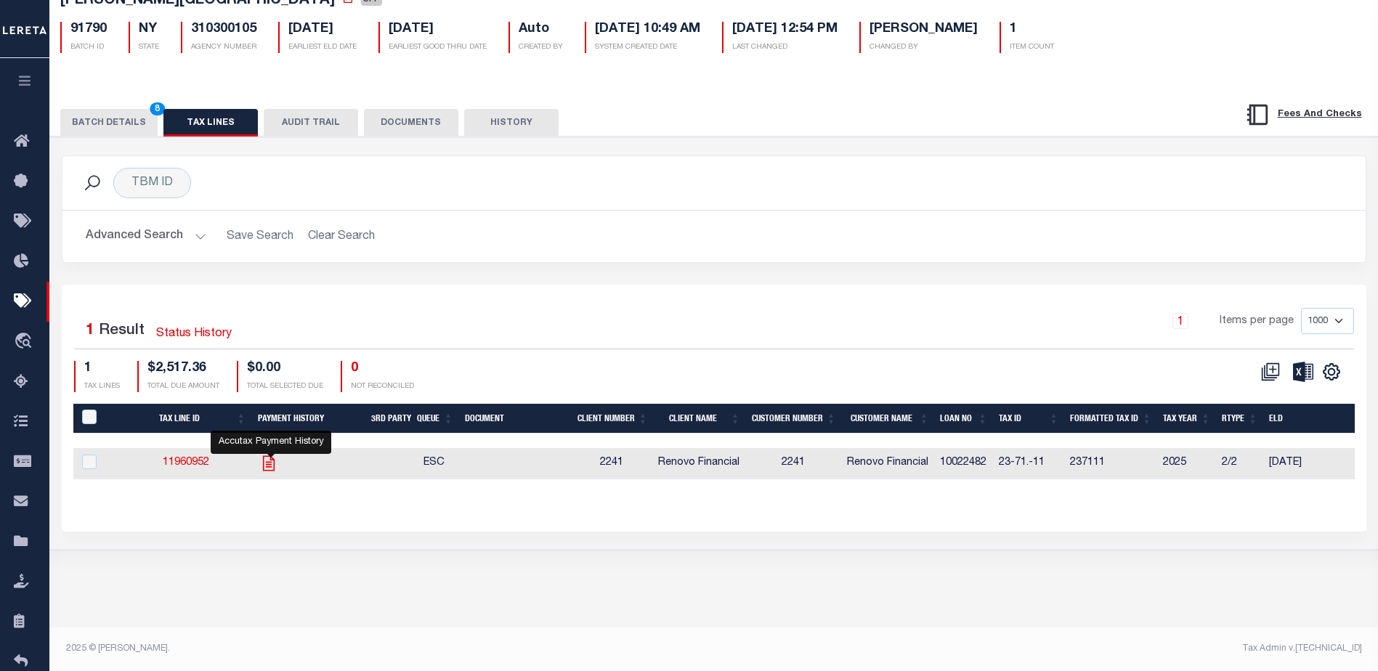
click at [274, 467] on icon "" at bounding box center [268, 463] width 19 height 19
checkbox input "true"
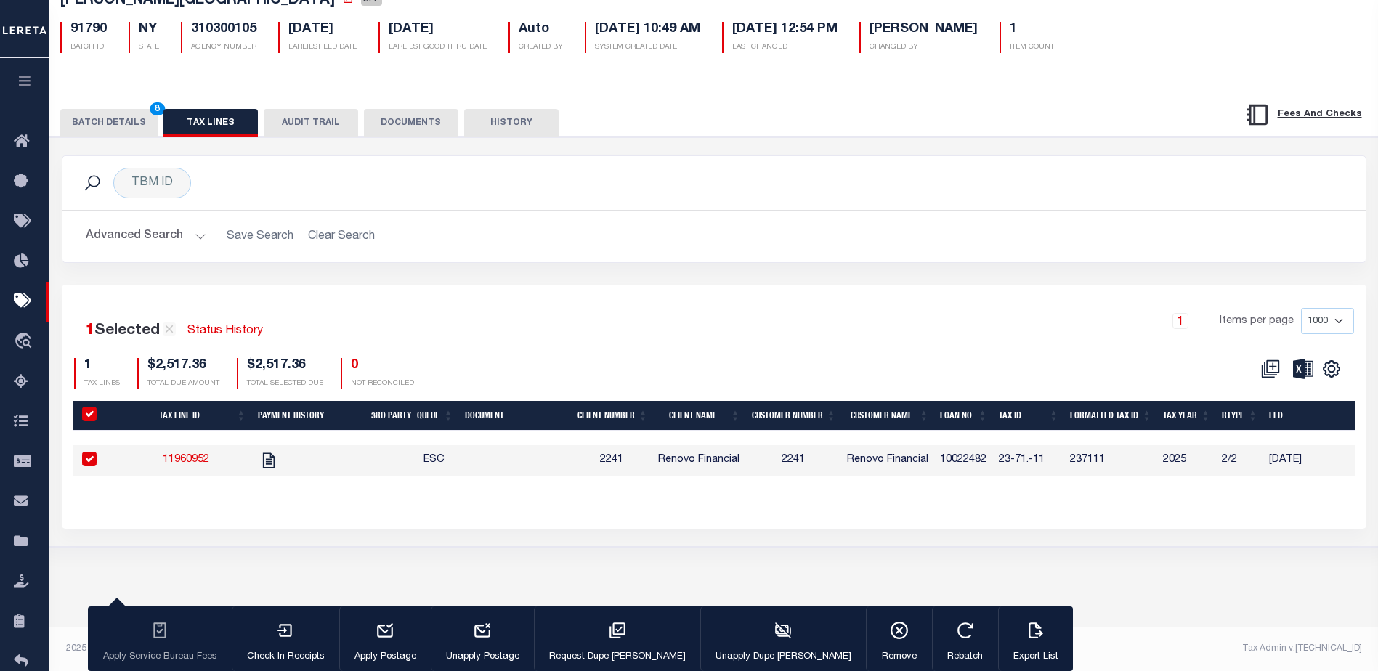
click at [99, 131] on button "BATCH DETAILS 8" at bounding box center [108, 123] width 97 height 28
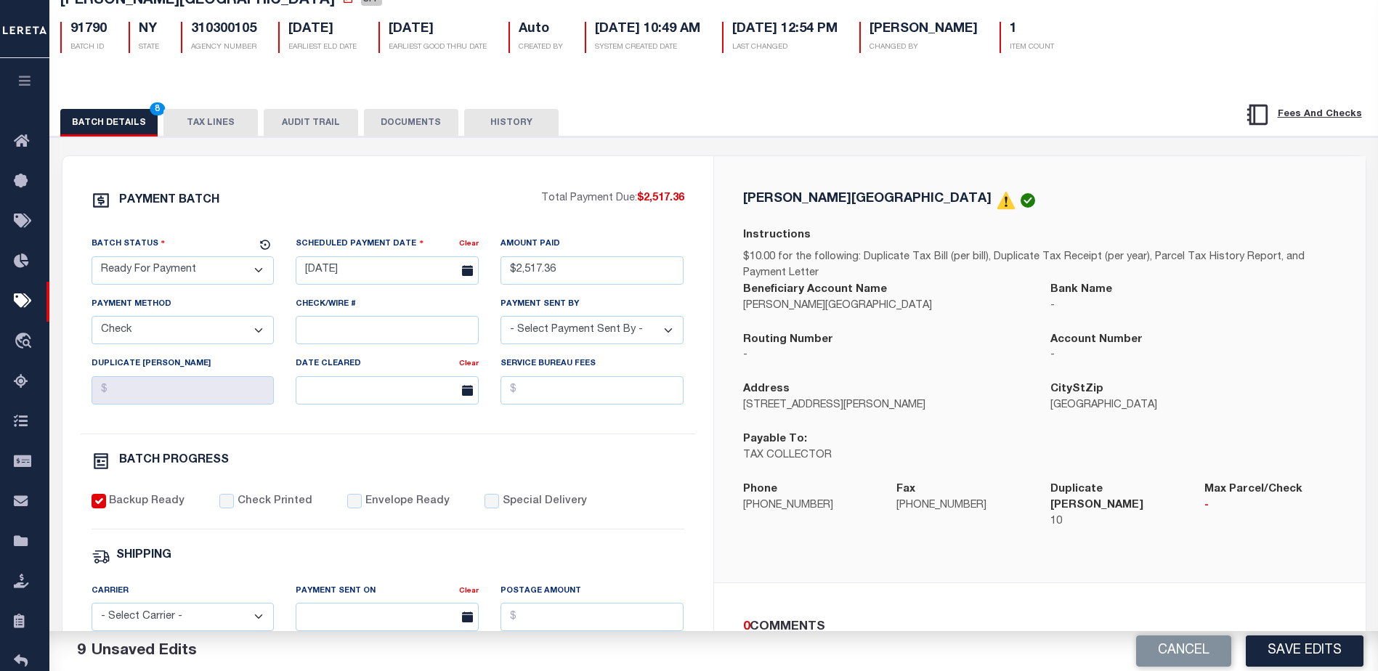
click at [219, 121] on button "TAX LINES" at bounding box center [210, 123] width 94 height 28
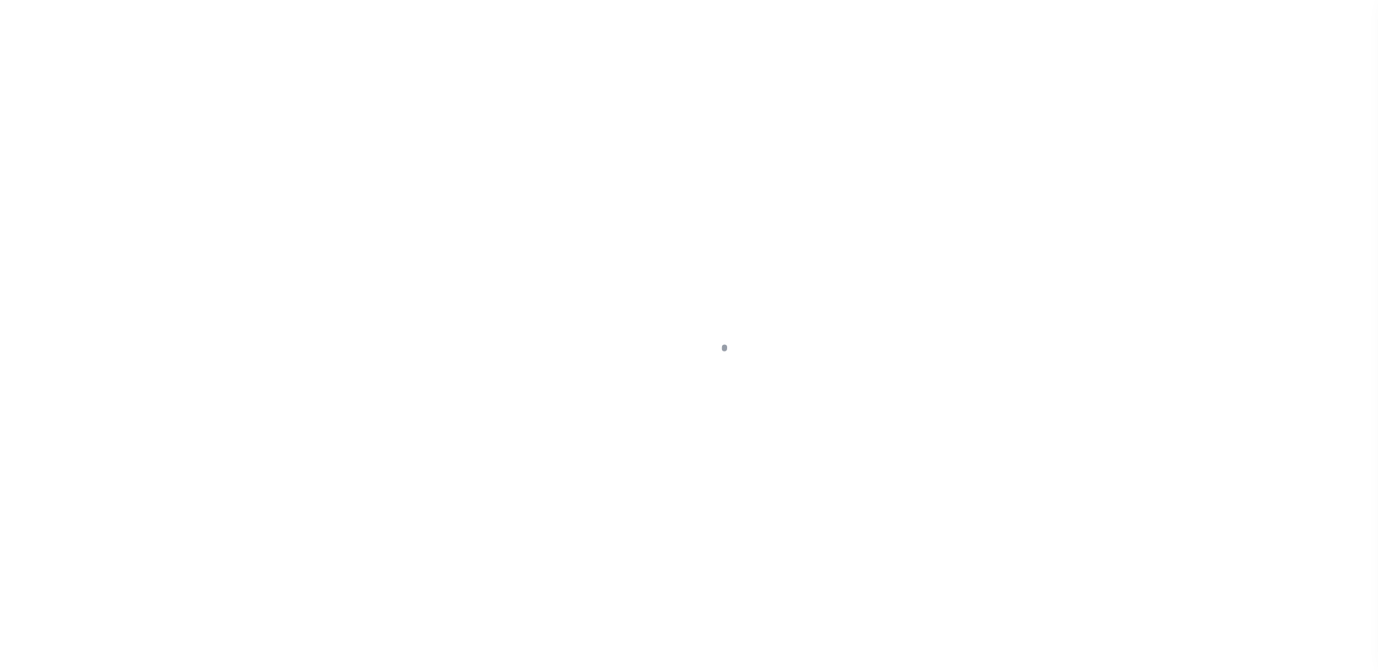
select select "DUE"
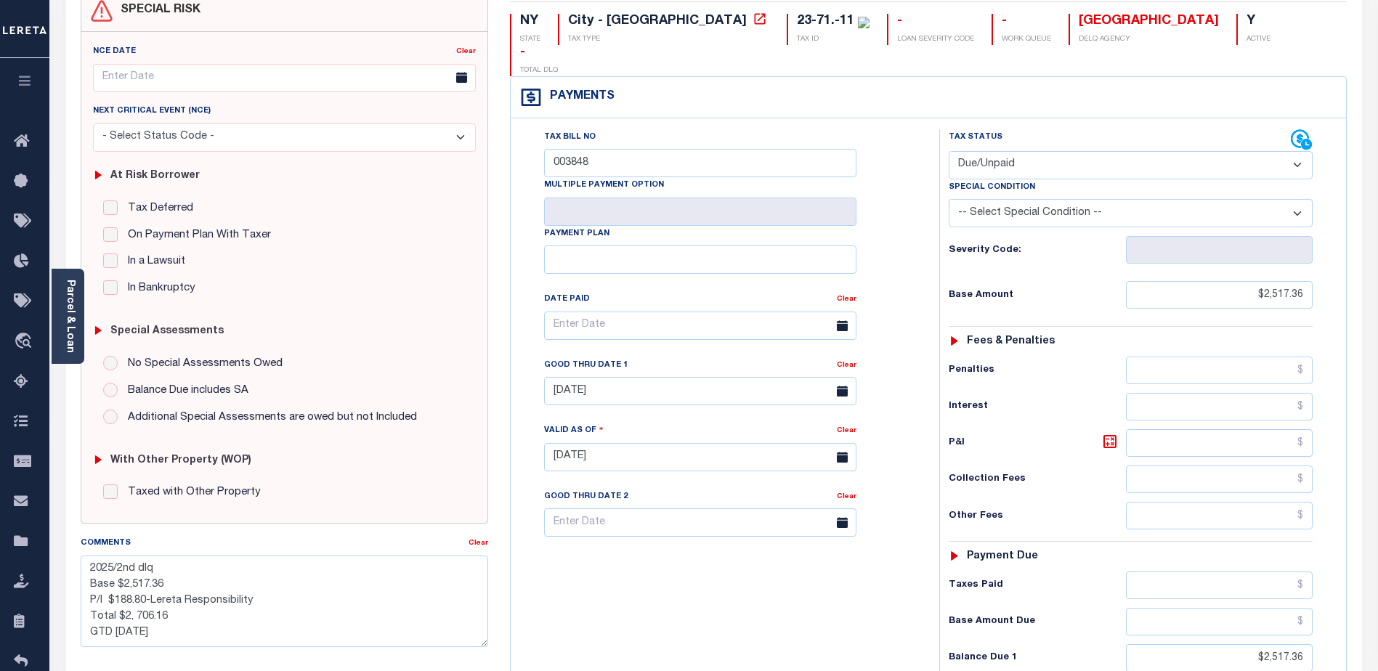
scroll to position [218, 0]
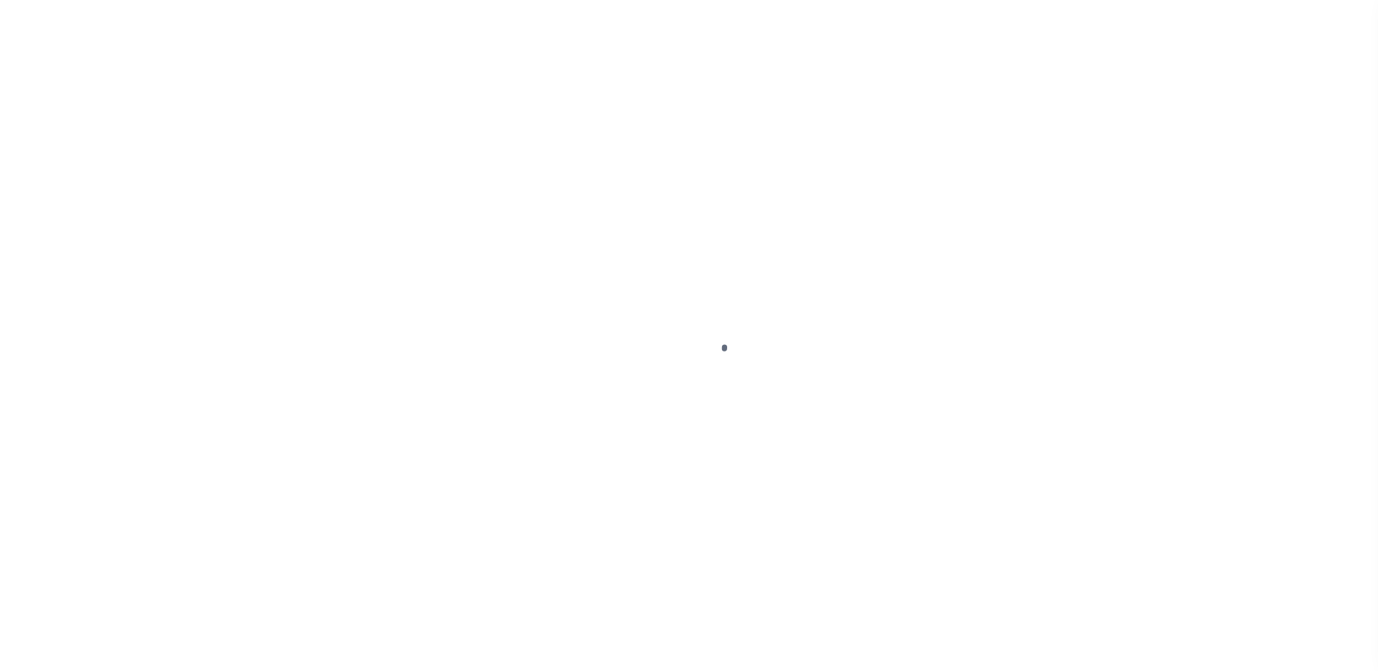
select select "DUE"
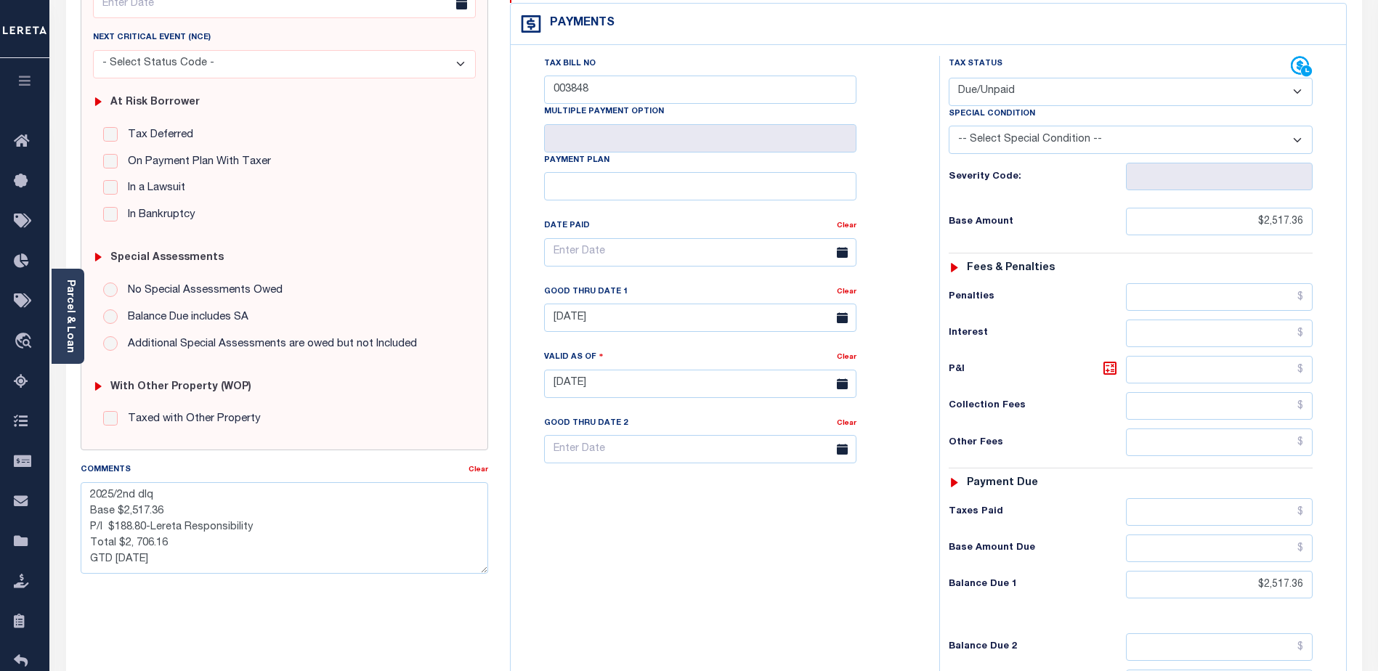
scroll to position [218, 0]
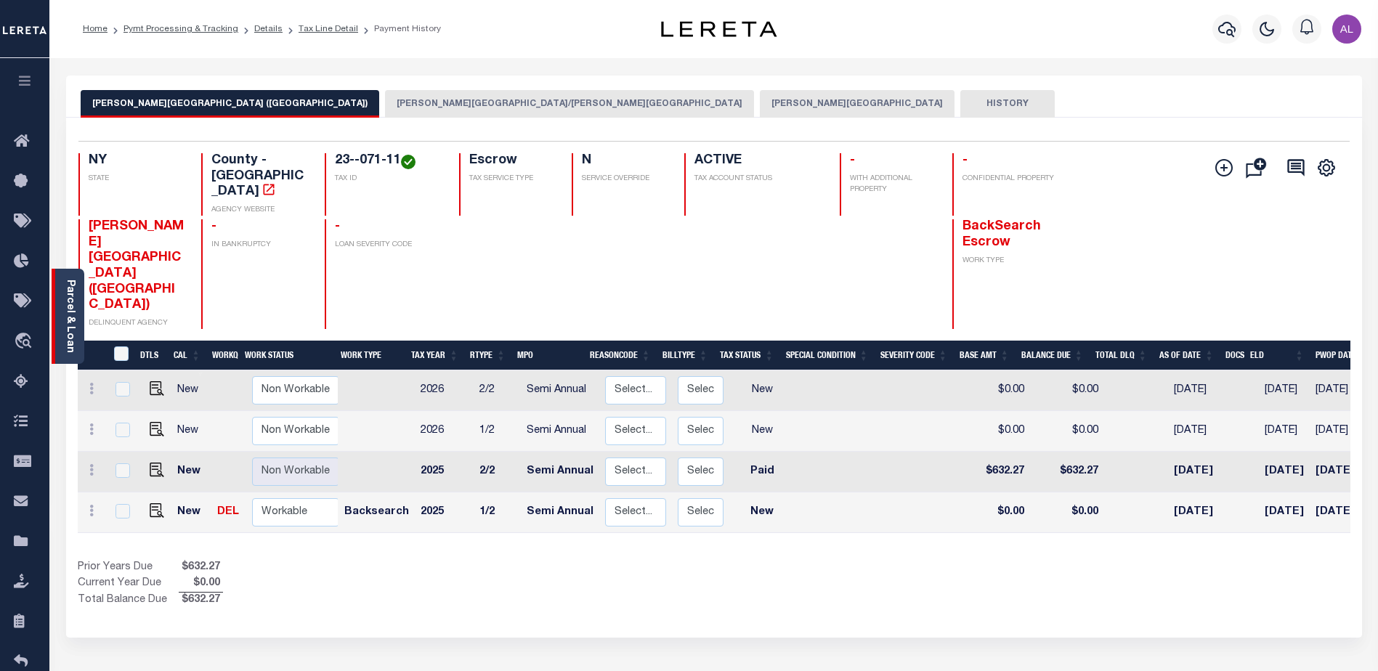
click at [77, 312] on div "Parcel & Loan" at bounding box center [68, 316] width 33 height 95
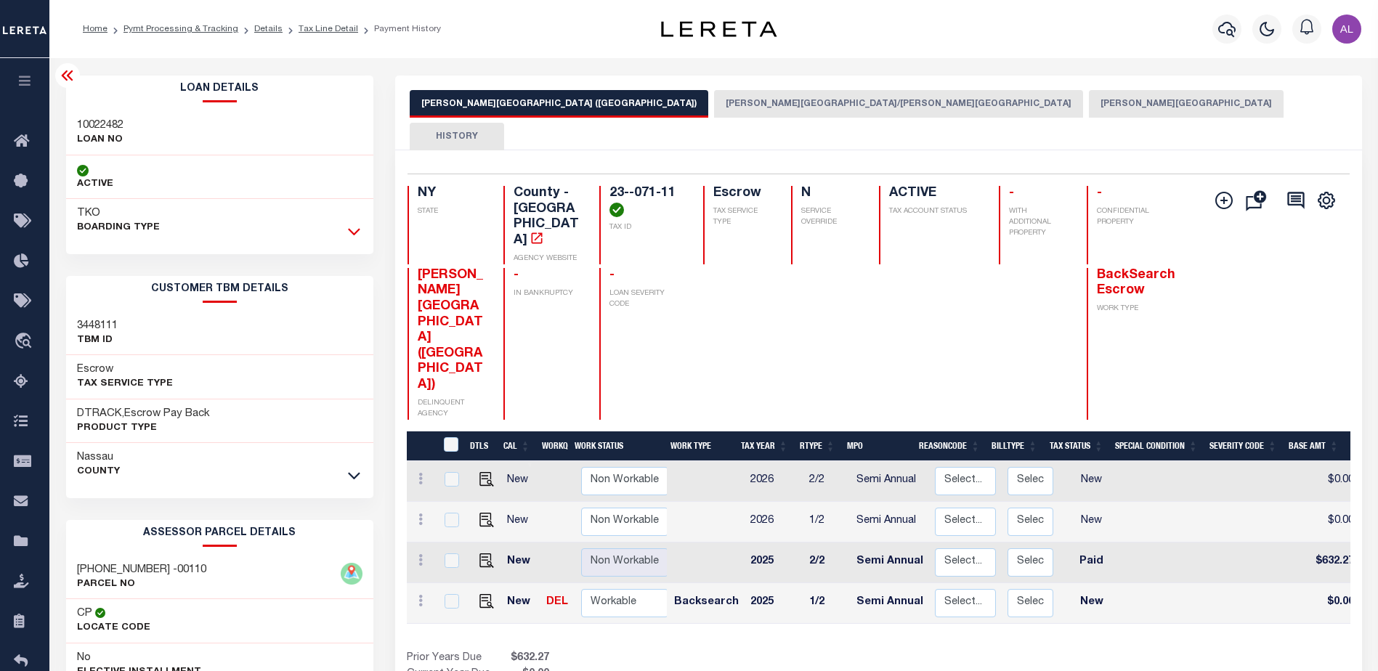
click at [354, 232] on icon at bounding box center [354, 231] width 12 height 15
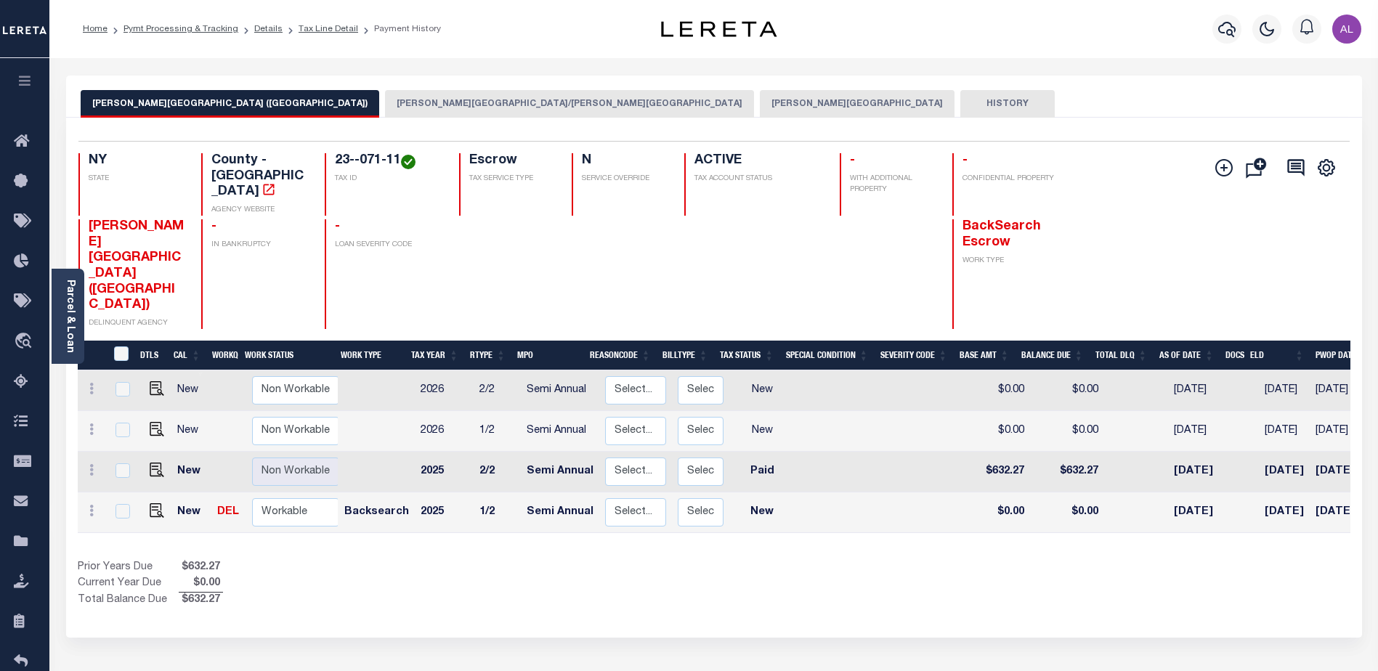
click at [760, 109] on button "[PERSON_NAME][GEOGRAPHIC_DATA]" at bounding box center [857, 104] width 195 height 28
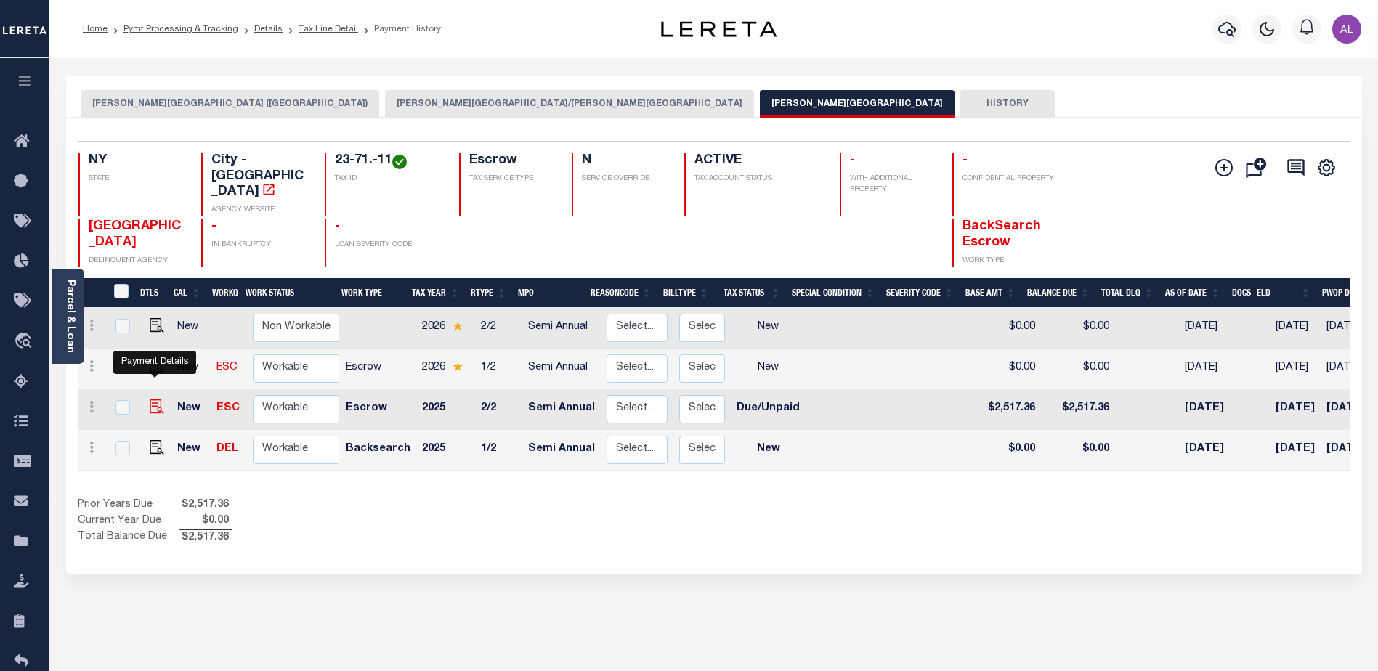
click at [153, 399] on img "" at bounding box center [157, 406] width 15 height 15
checkbox input "true"
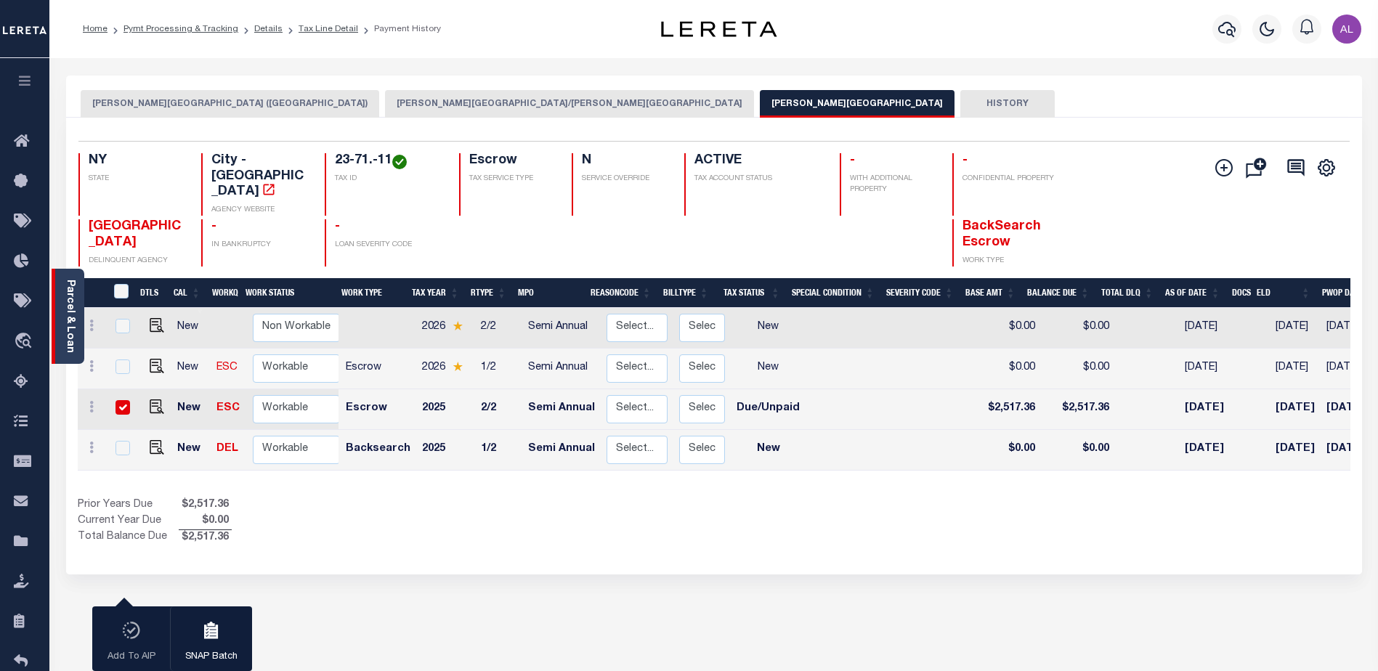
click at [70, 319] on link "Parcel & Loan" at bounding box center [70, 316] width 10 height 73
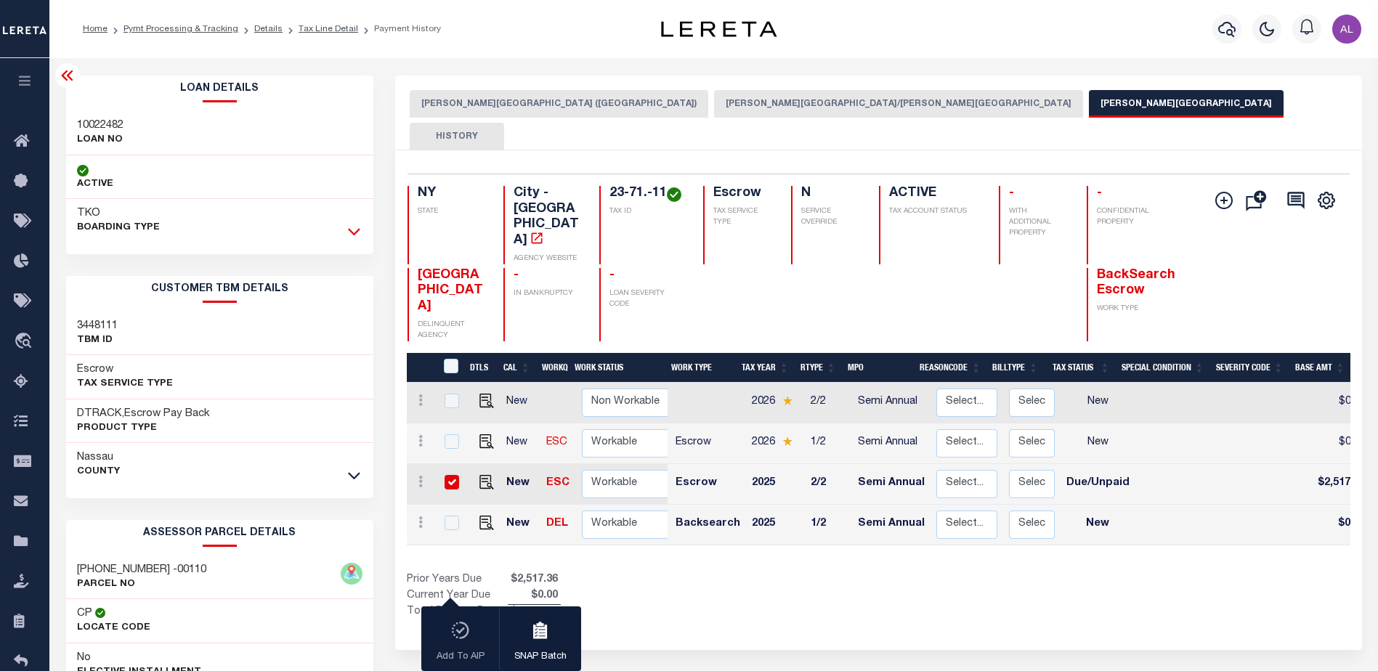
click at [357, 232] on icon at bounding box center [354, 231] width 12 height 15
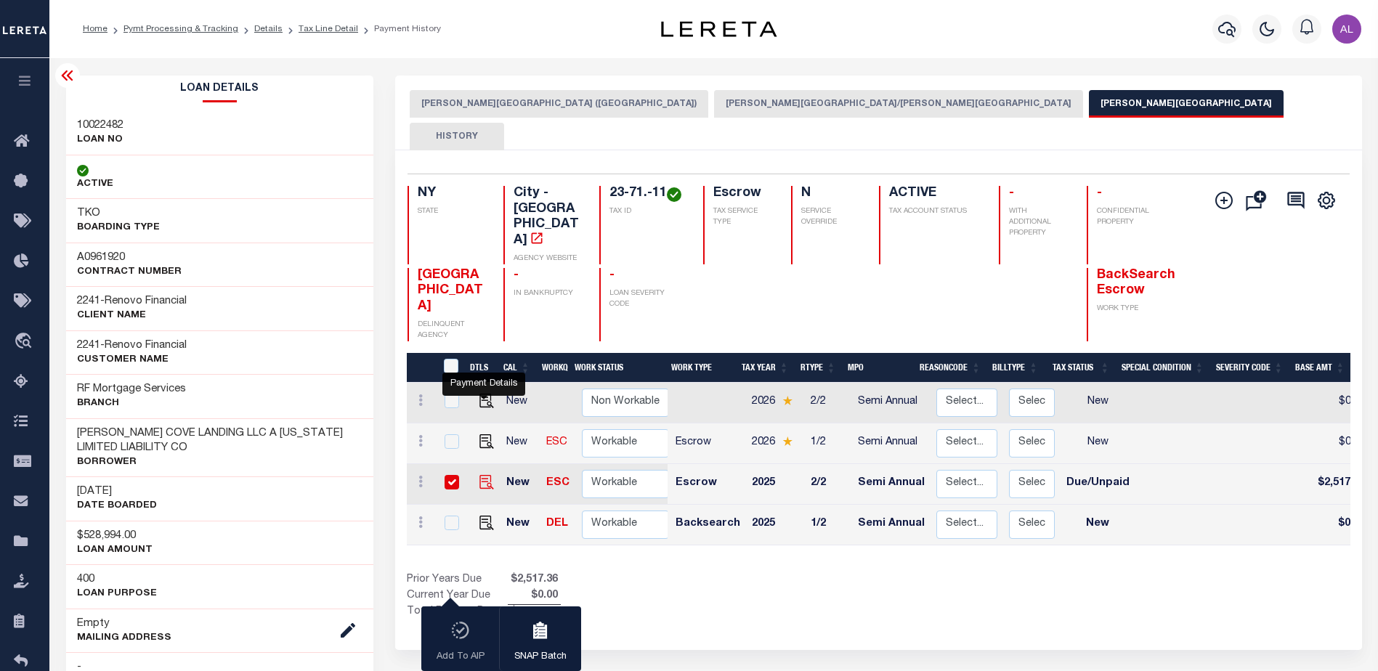
click at [484, 475] on img "" at bounding box center [486, 482] width 15 height 15
checkbox input "false"
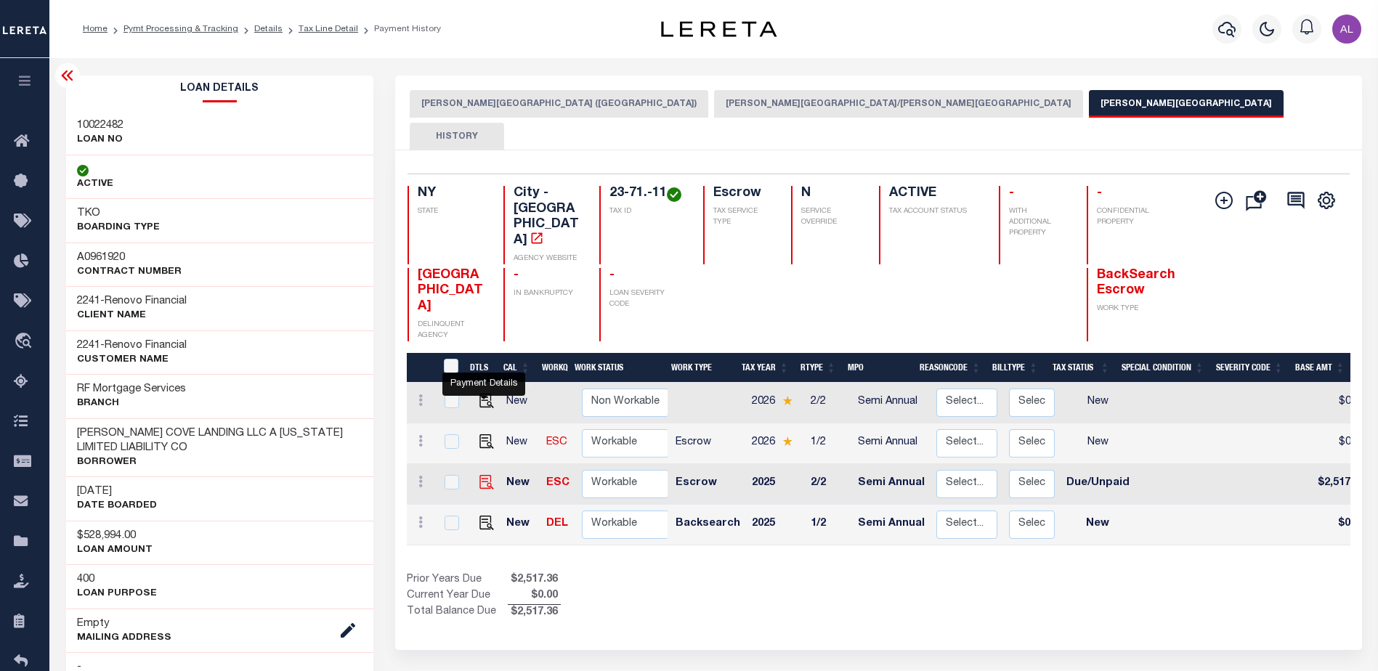
click at [484, 475] on img "" at bounding box center [486, 482] width 15 height 15
checkbox input "true"
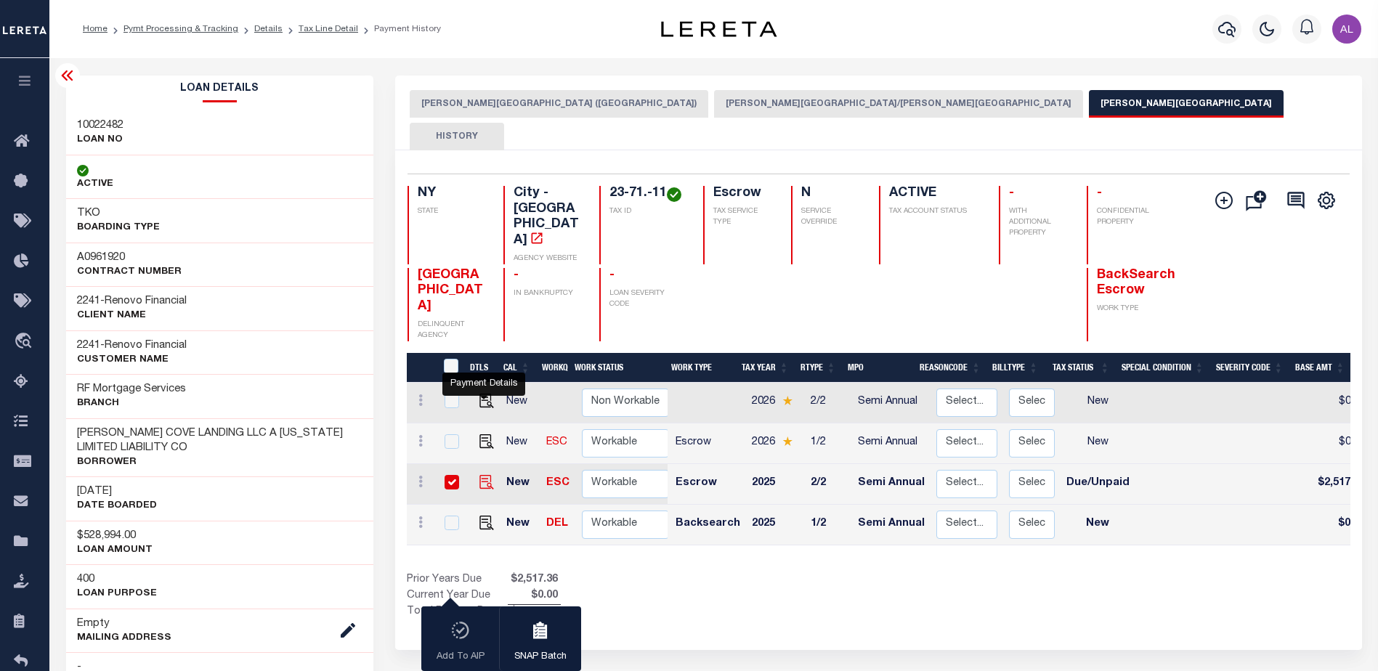
click at [483, 475] on img "" at bounding box center [486, 482] width 15 height 15
checkbox input "false"
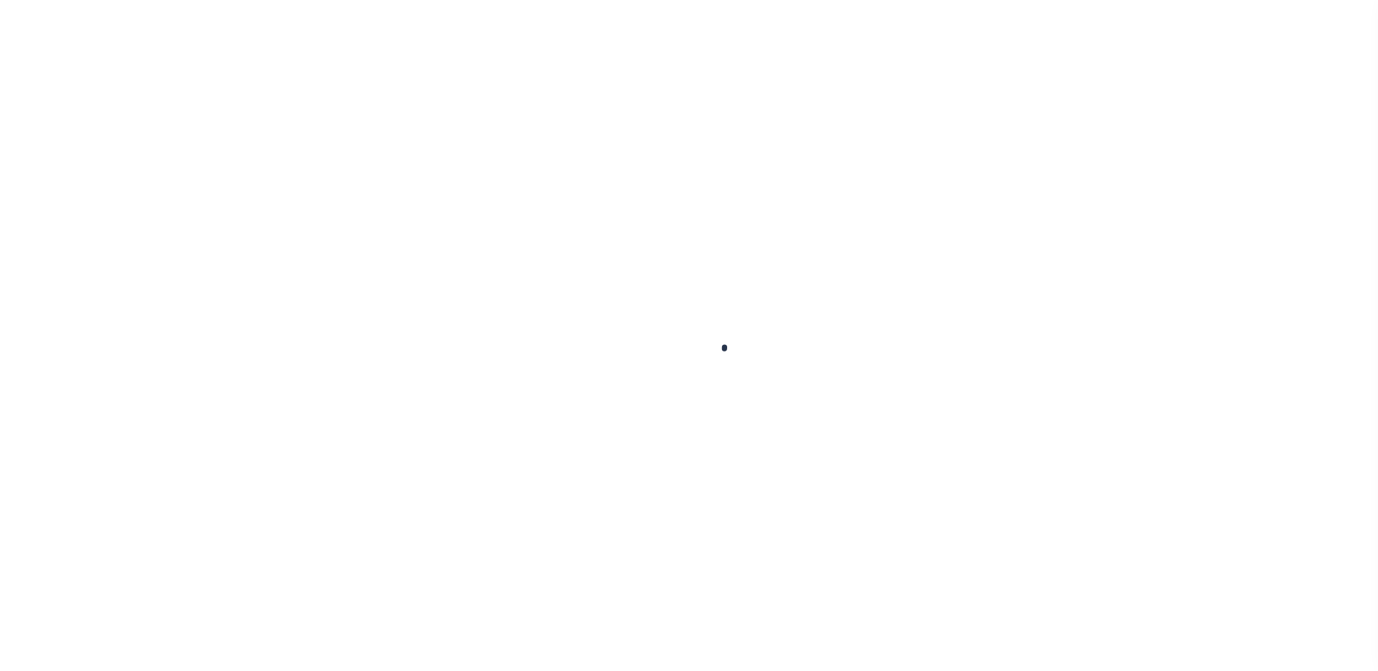
checkbox input "false"
type textarea "2025/2nd dlq Base $2,517.36 P/I $188.80-Lereta Responsibility Total $2, 706.16 …"
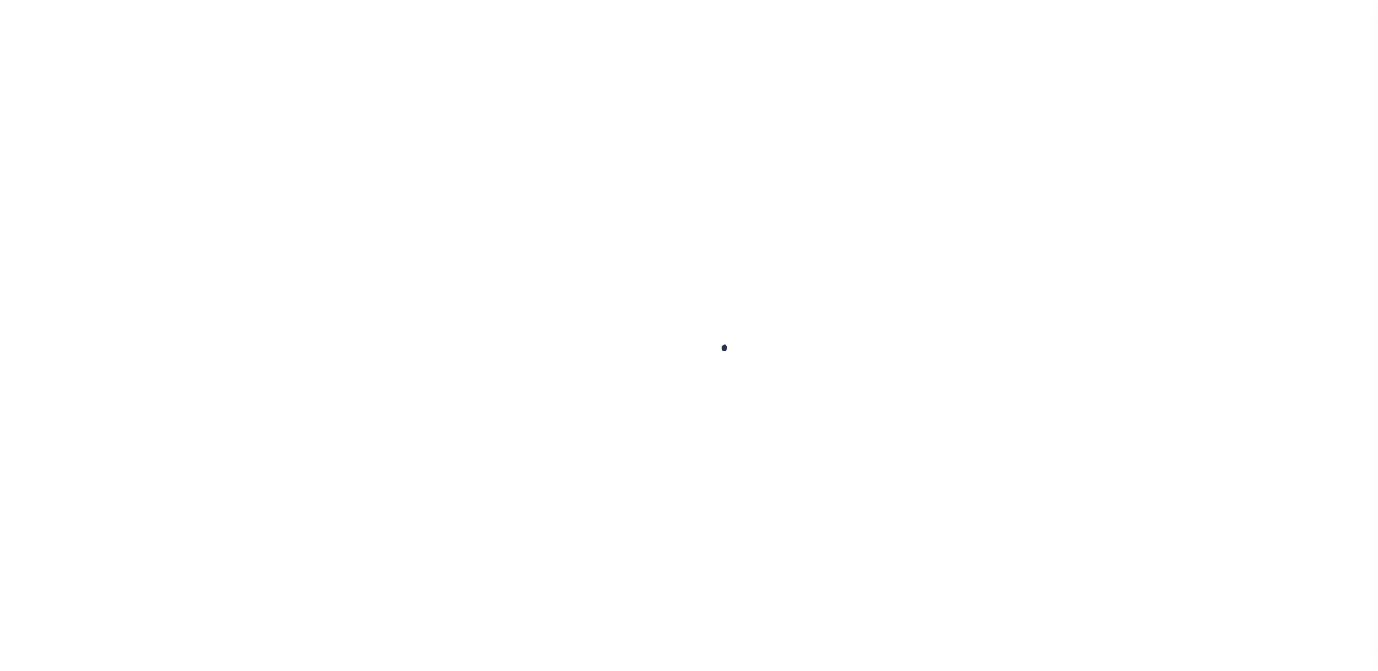
type input "003848"
type input "[DATE]"
select select "DUE"
type input "$2,517.36"
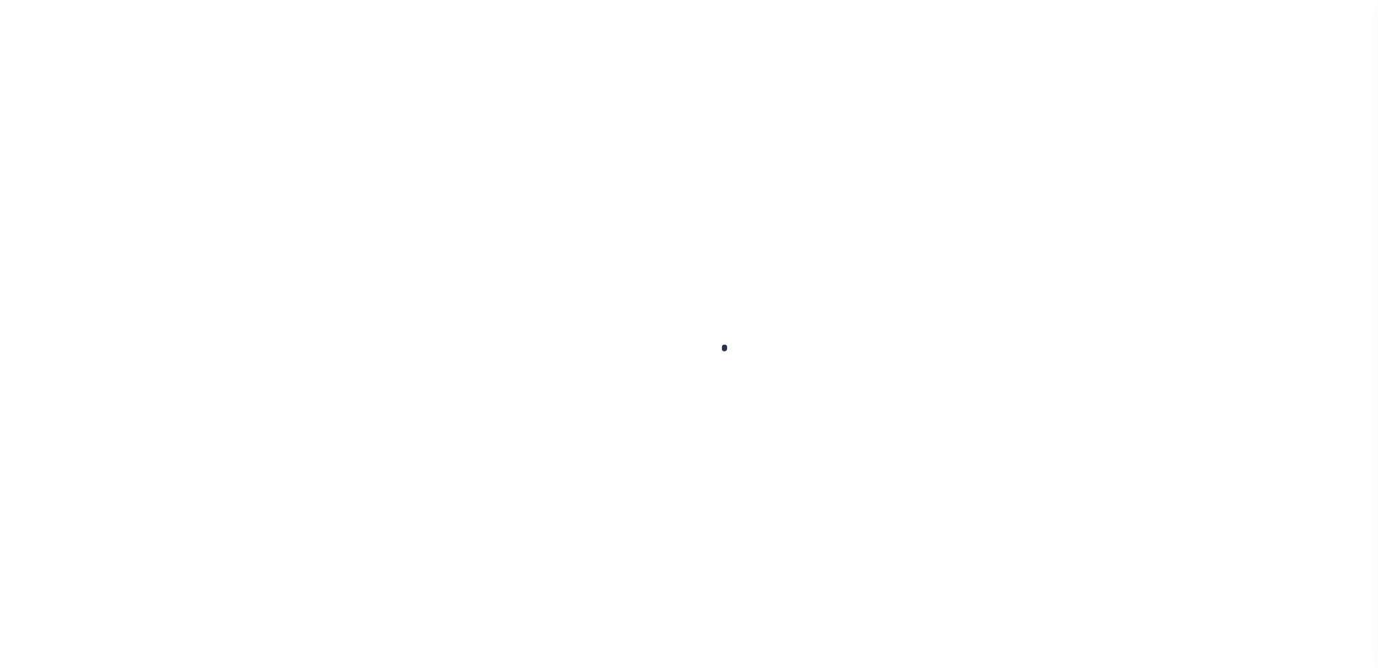
type input "$2,517.36"
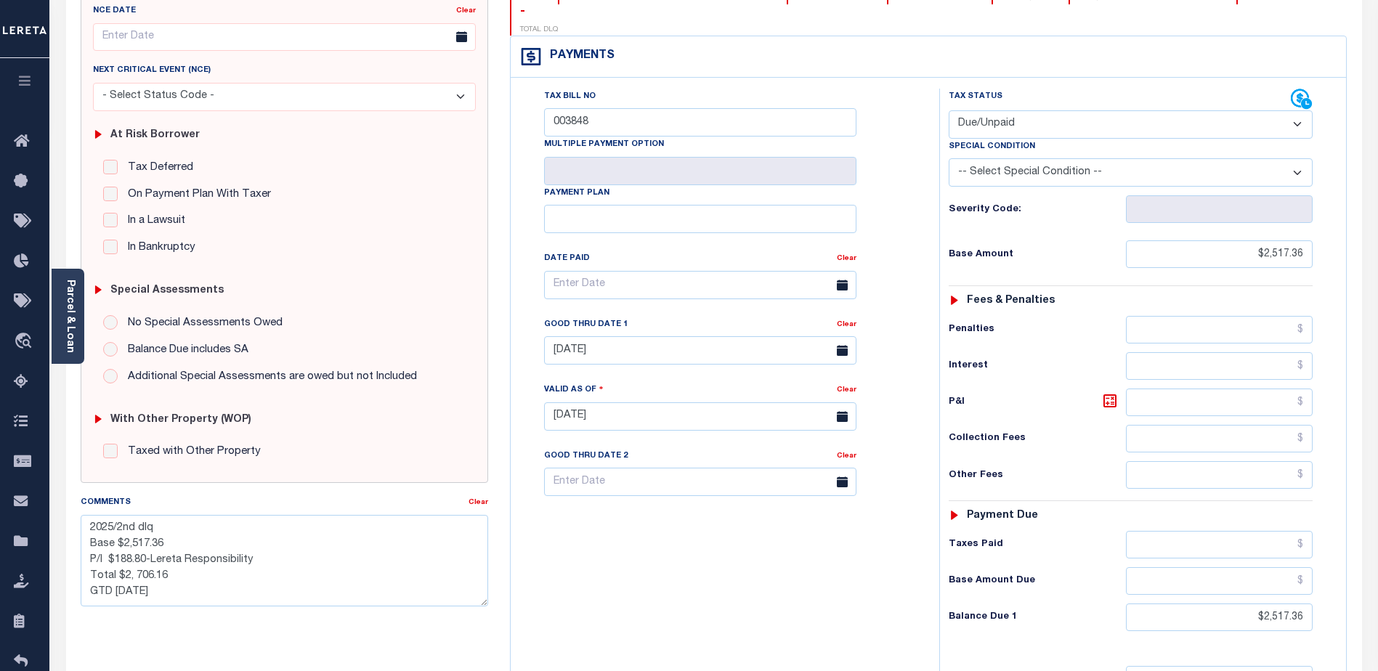
scroll to position [291, 0]
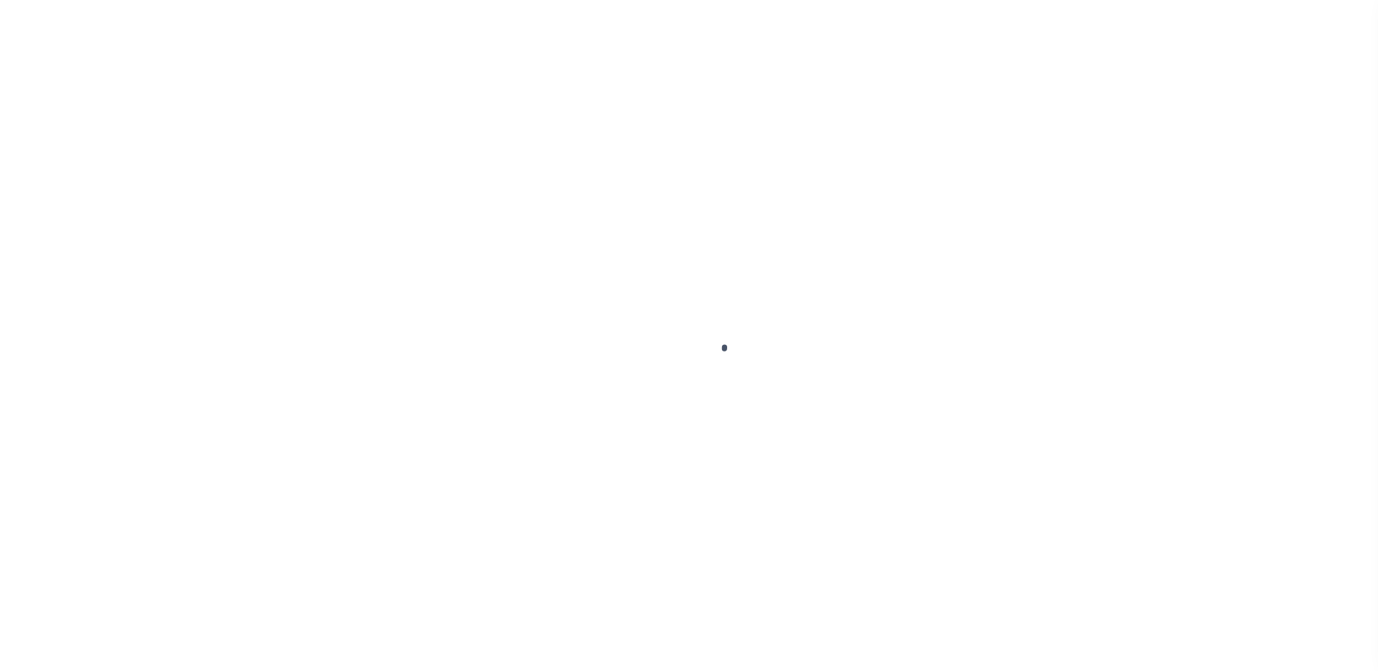
select select "DUE"
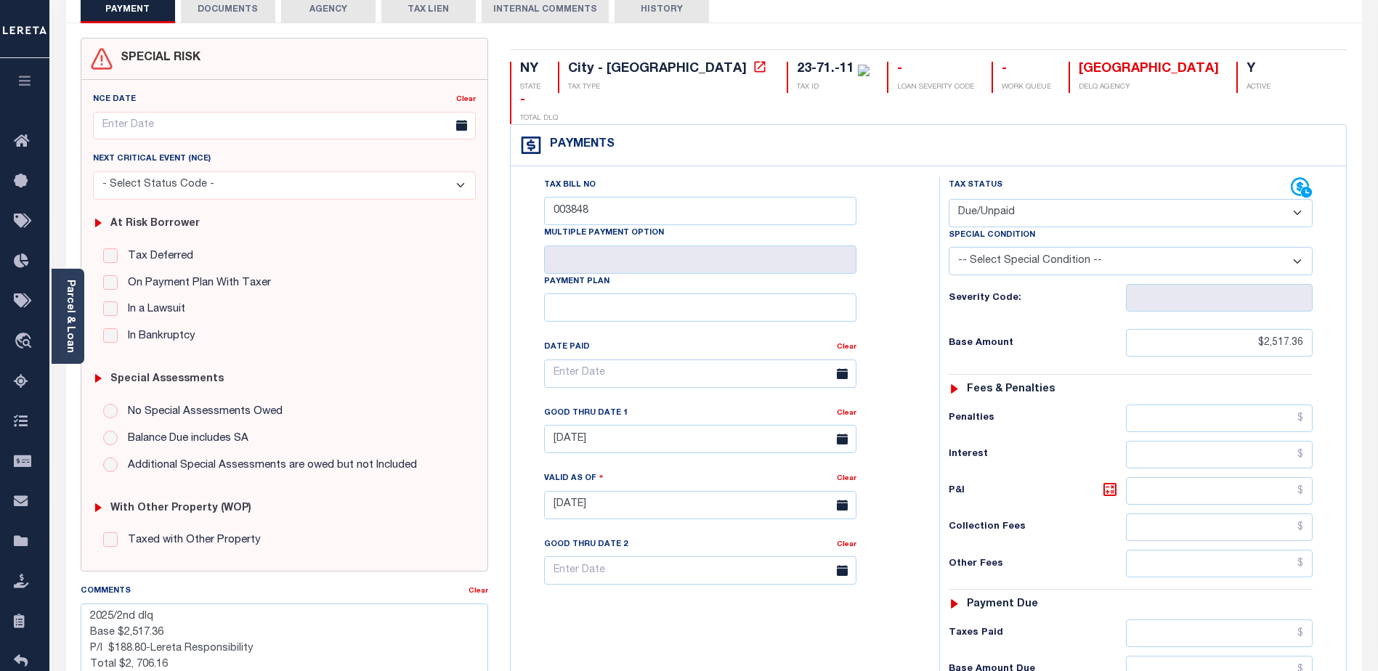
scroll to position [291, 0]
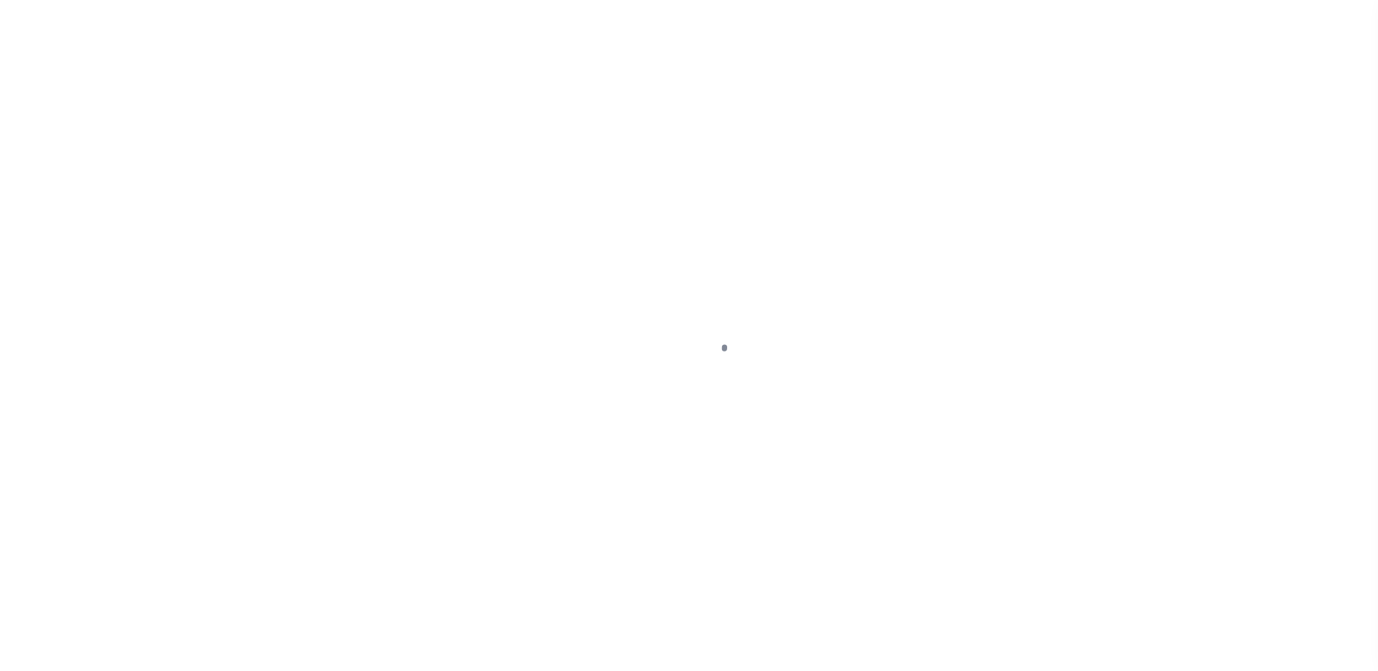
select select "DUE"
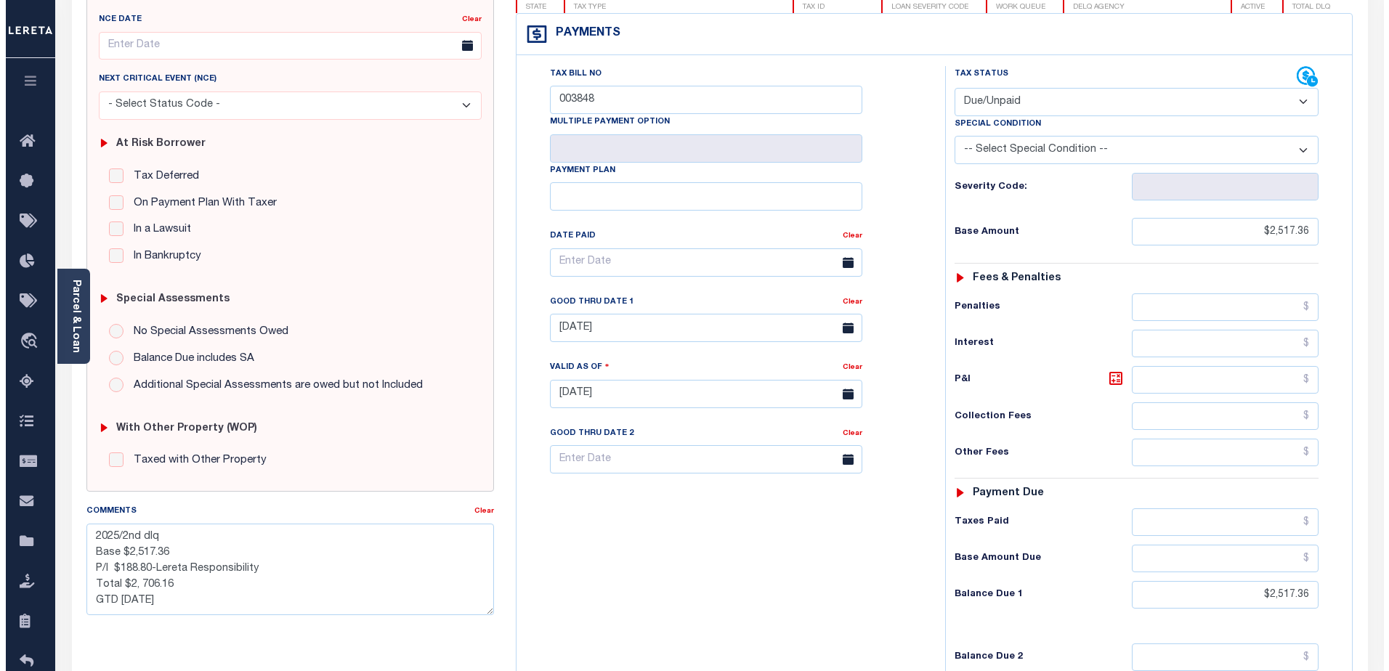
scroll to position [73, 0]
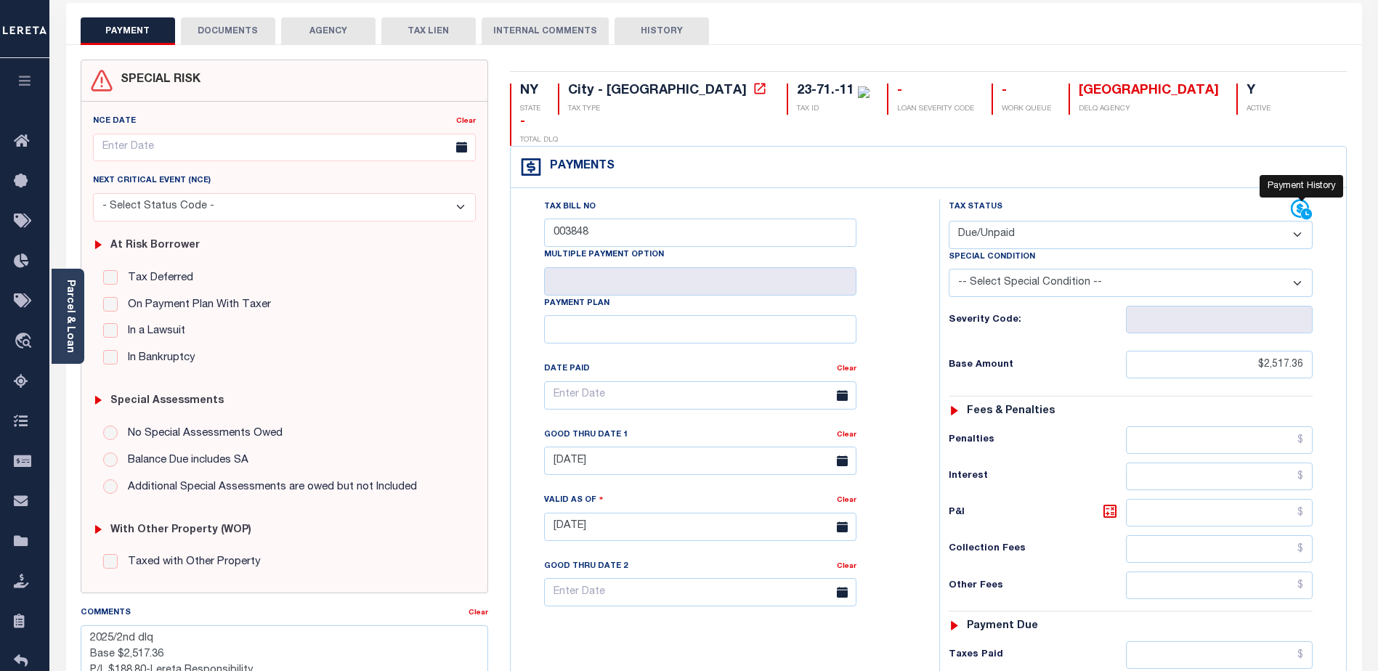
click at [1296, 199] on icon at bounding box center [1302, 210] width 22 height 22
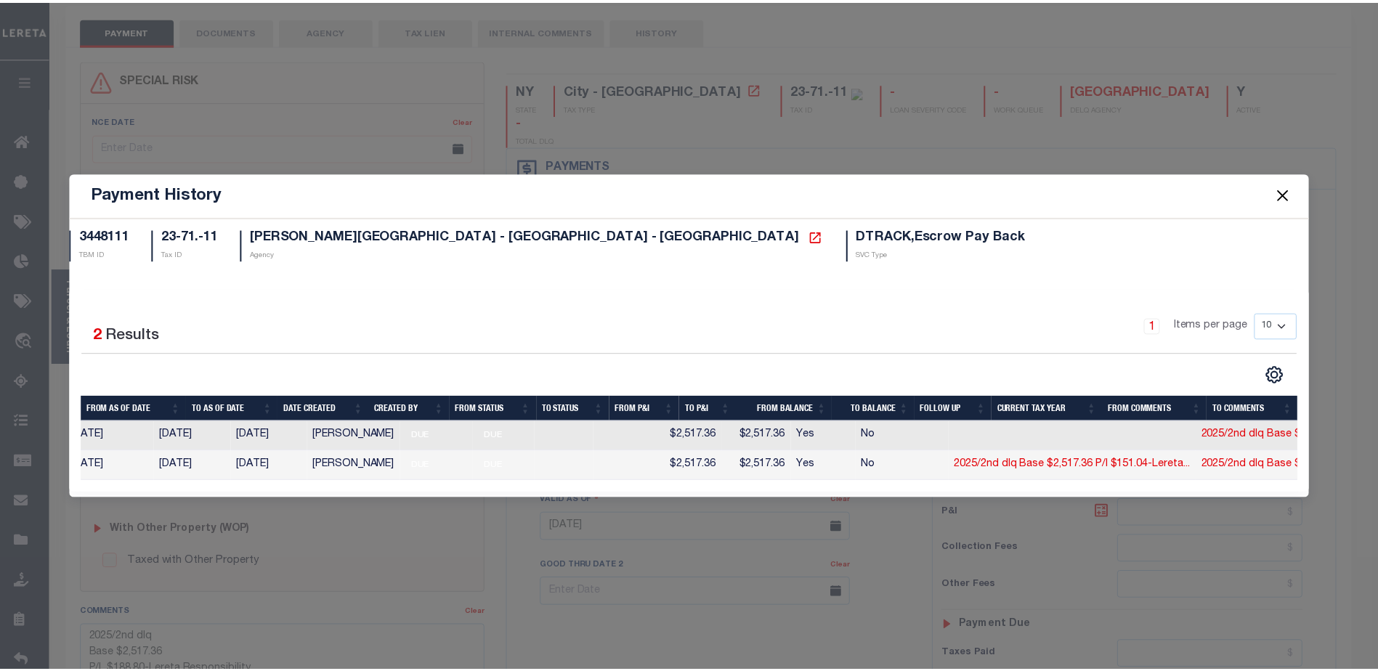
scroll to position [0, 0]
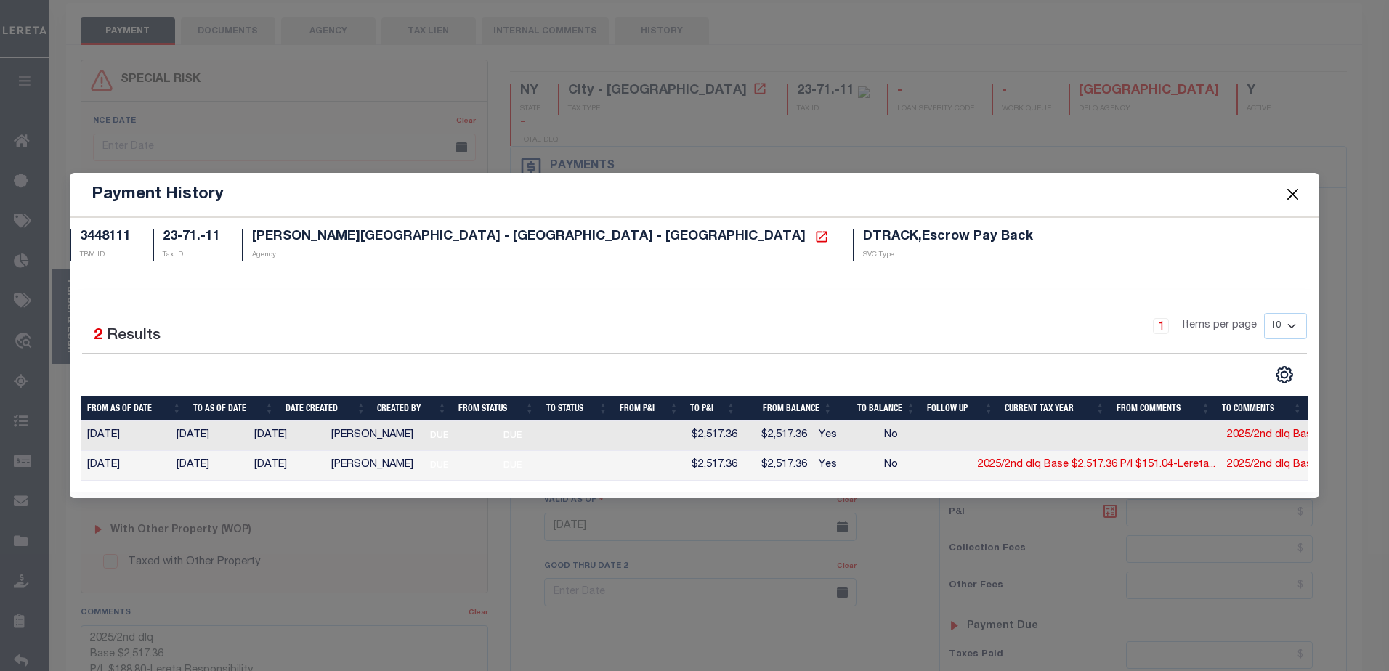
click at [1296, 186] on button "Close" at bounding box center [1292, 194] width 19 height 19
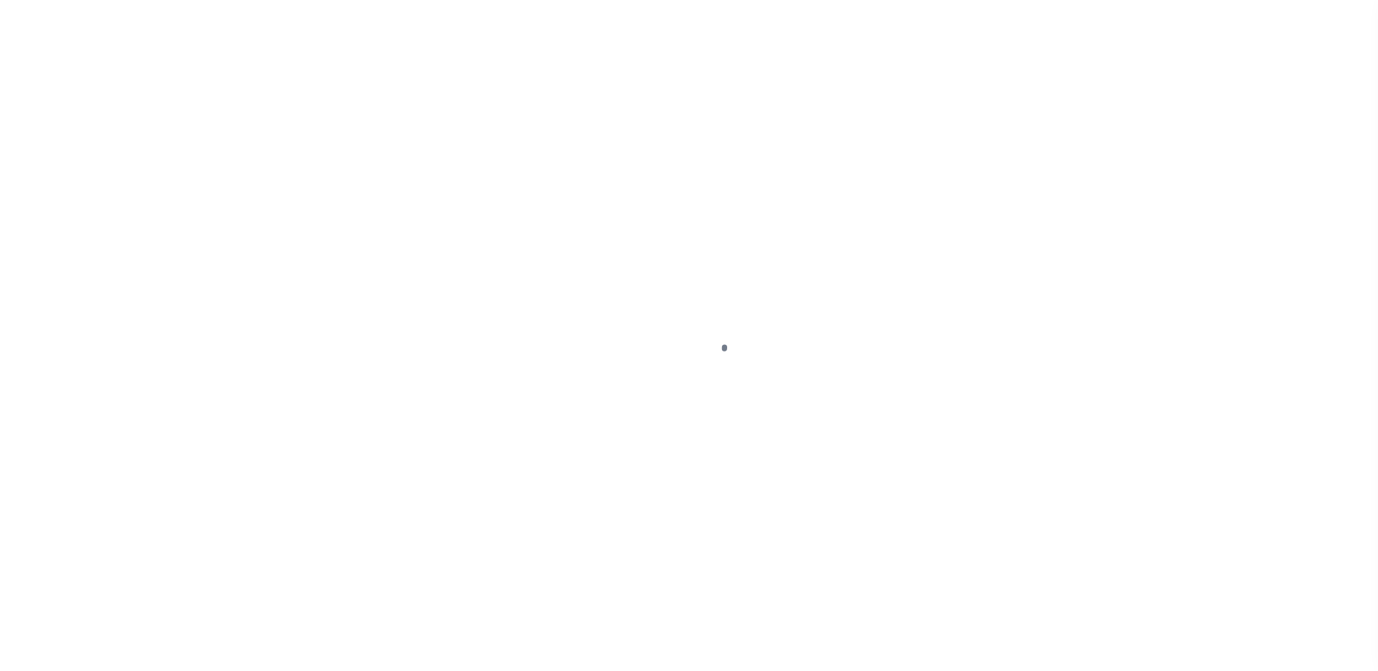
select select "DUE"
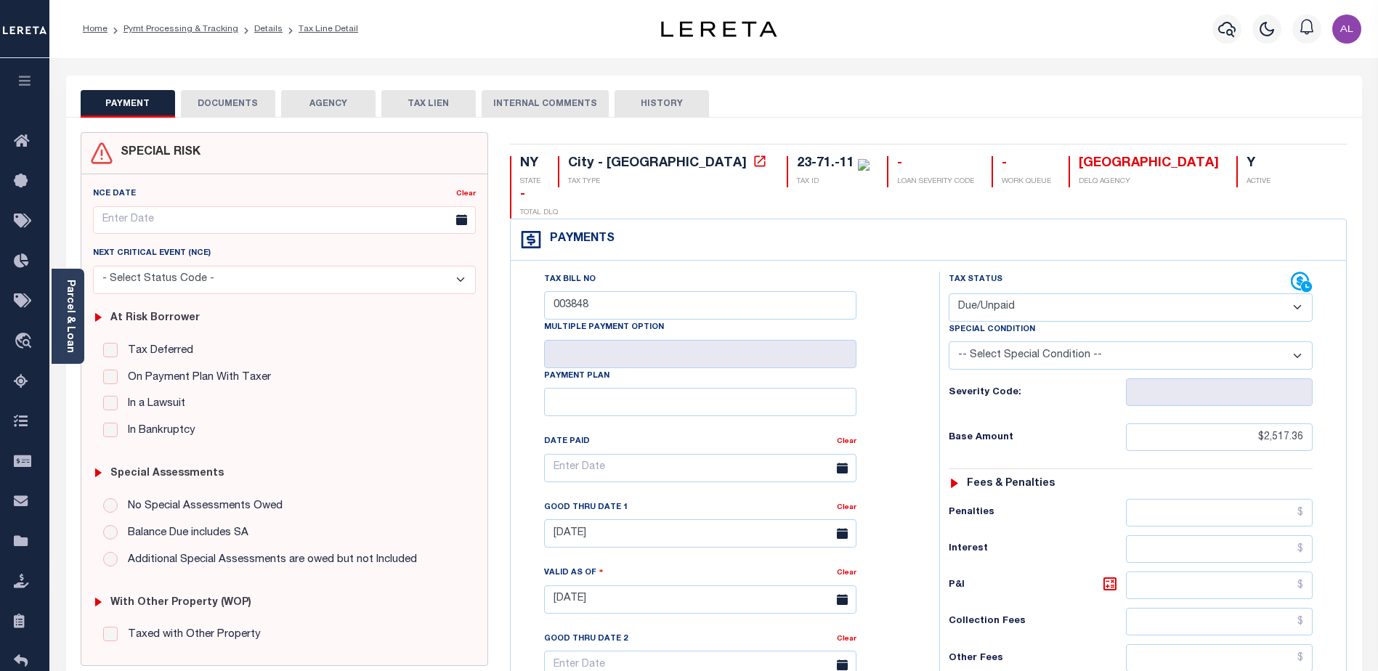
click at [681, 102] on button "HISTORY" at bounding box center [661, 104] width 94 height 28
select select "50"
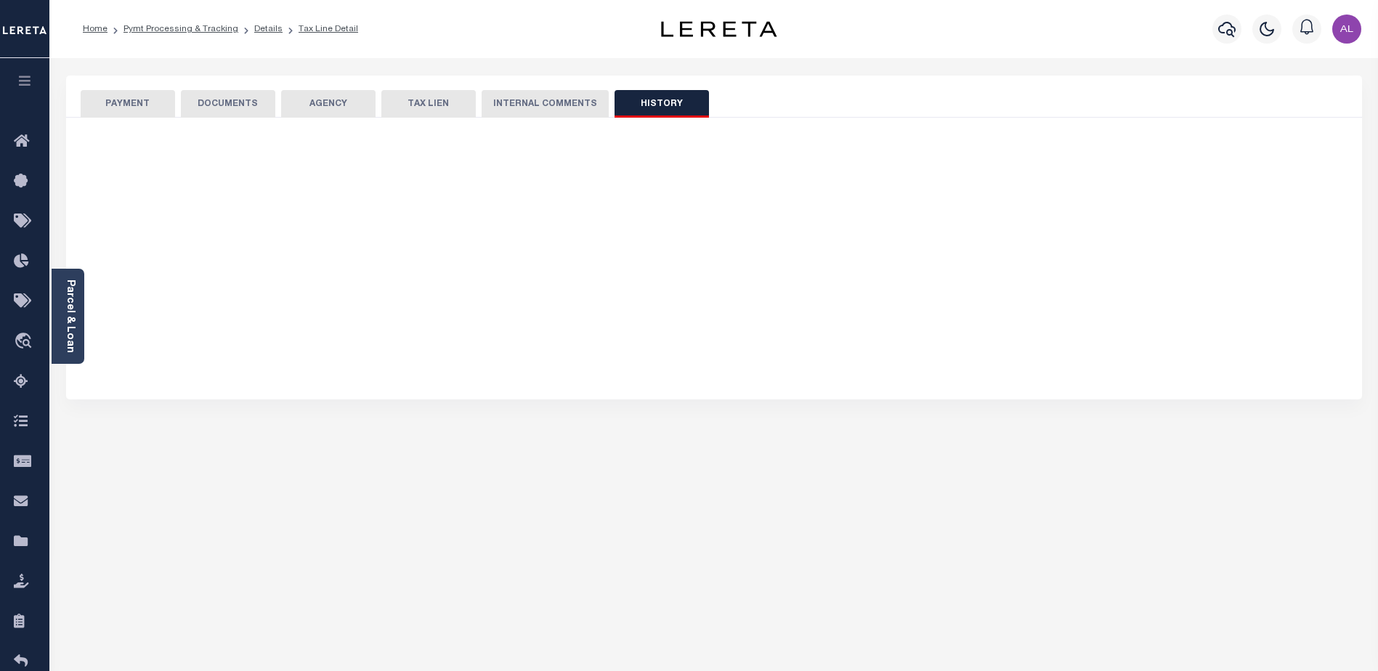
select select "50"
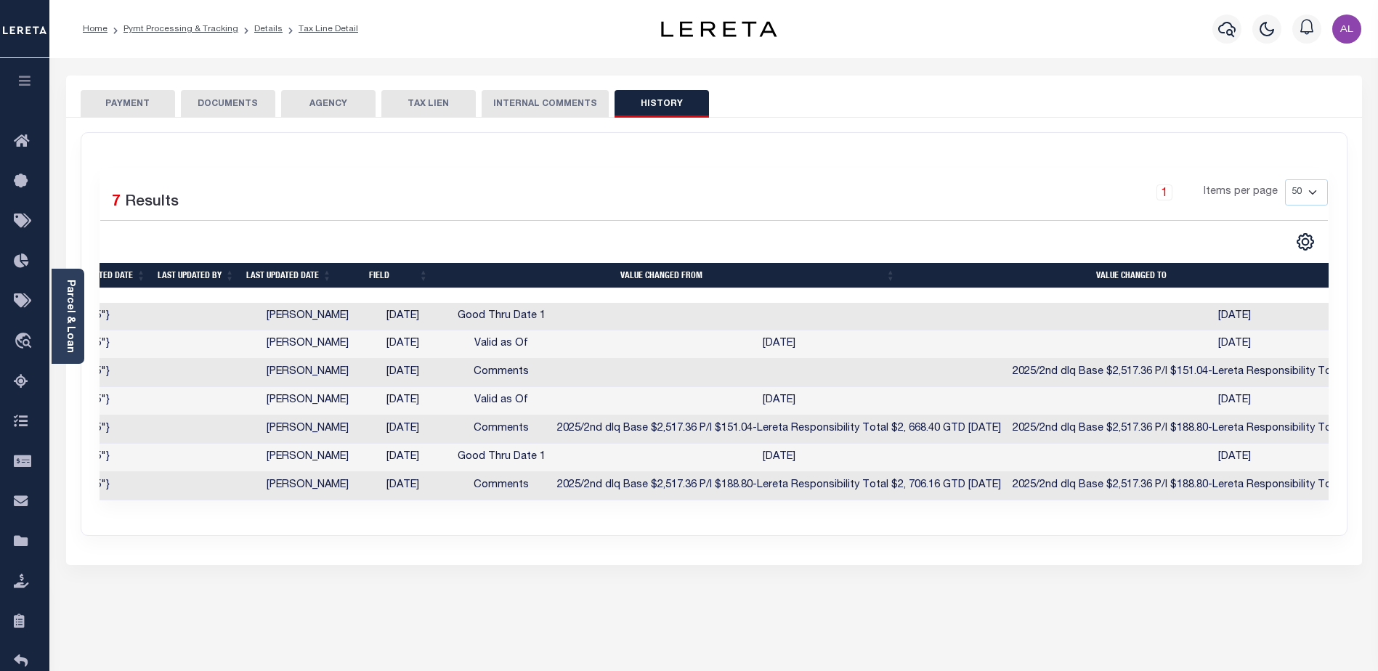
scroll to position [0, 427]
